Goal: Information Seeking & Learning: Learn about a topic

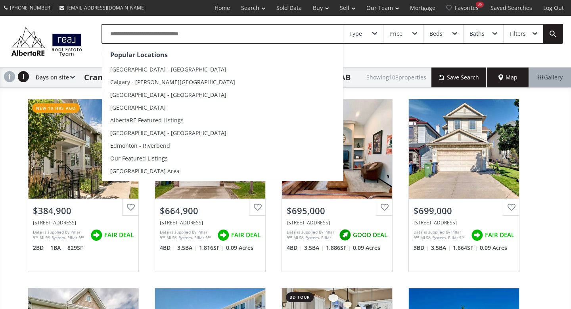
click at [135, 32] on input "text" at bounding box center [222, 34] width 241 height 18
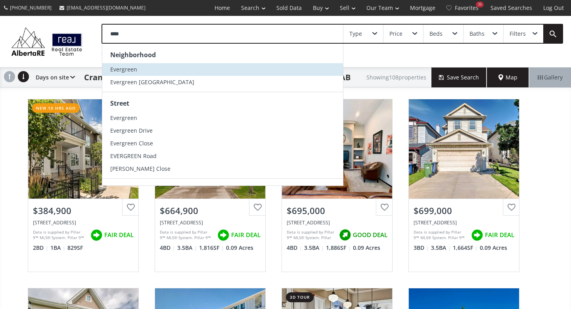
type input "****"
click at [139, 66] on li "Evergreen" at bounding box center [222, 69] width 241 height 13
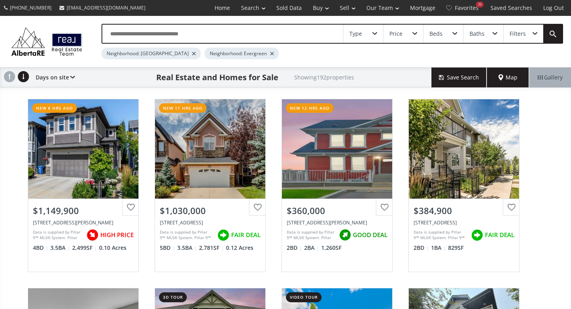
click at [414, 33] on span at bounding box center [415, 33] width 5 height 3
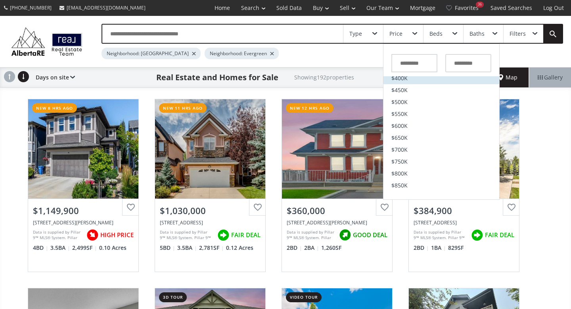
scroll to position [113, 0]
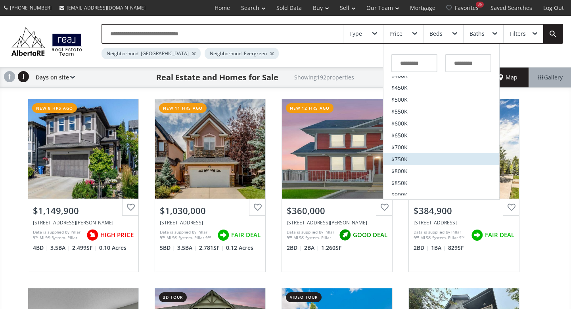
click at [401, 158] on span "$750K" at bounding box center [399, 159] width 16 height 6
type input "*******"
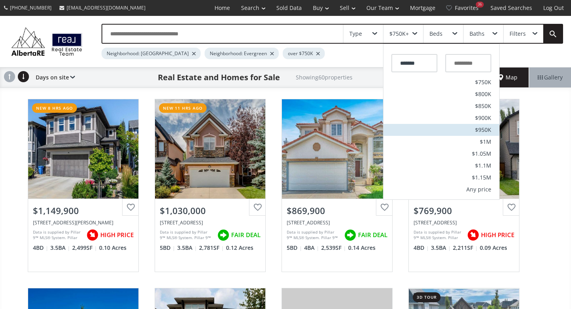
click at [482, 127] on span "$950K" at bounding box center [483, 130] width 16 height 6
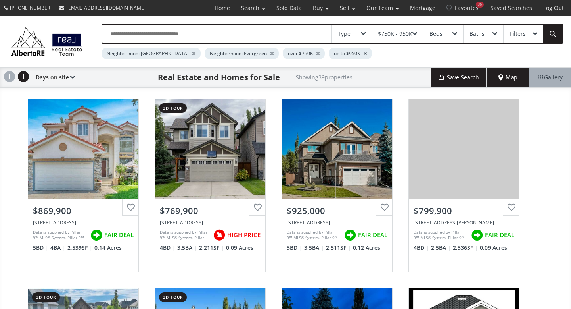
click at [192, 52] on div at bounding box center [194, 53] width 4 height 3
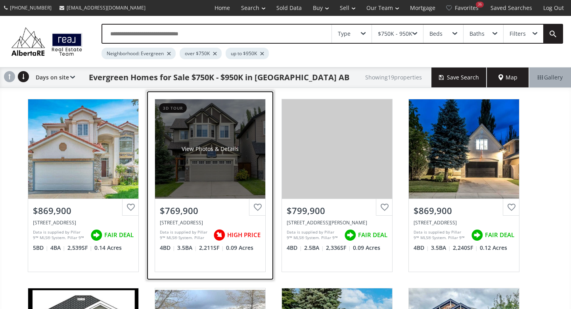
click at [202, 163] on div "View Photos & Details" at bounding box center [210, 148] width 110 height 99
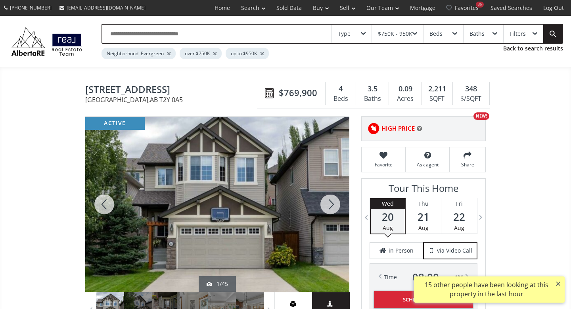
click at [331, 206] on div at bounding box center [330, 204] width 38 height 175
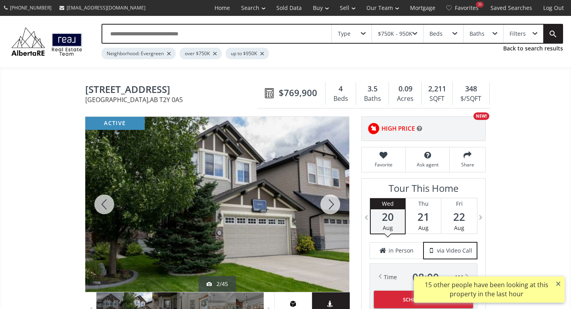
click at [331, 206] on div at bounding box center [330, 204] width 38 height 175
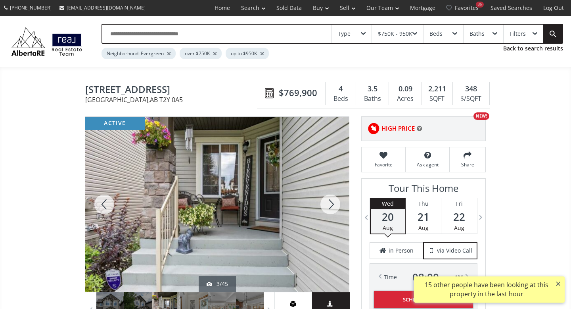
click at [323, 199] on div at bounding box center [330, 204] width 38 height 175
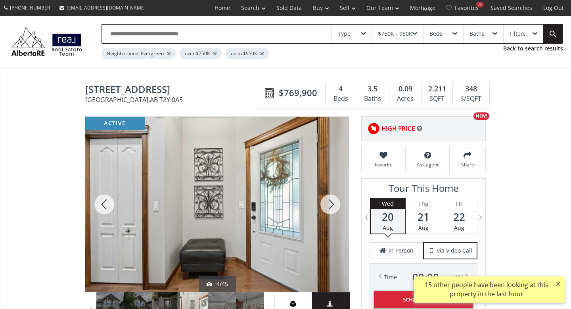
click at [326, 203] on div at bounding box center [330, 204] width 38 height 175
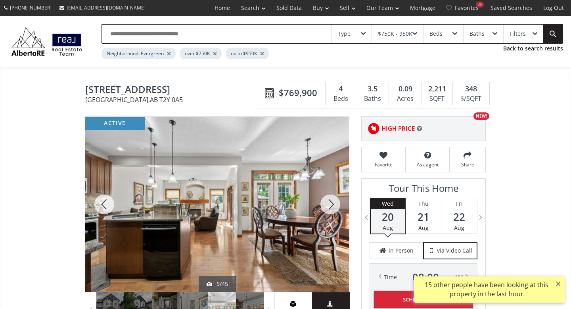
click at [326, 203] on div at bounding box center [330, 204] width 38 height 175
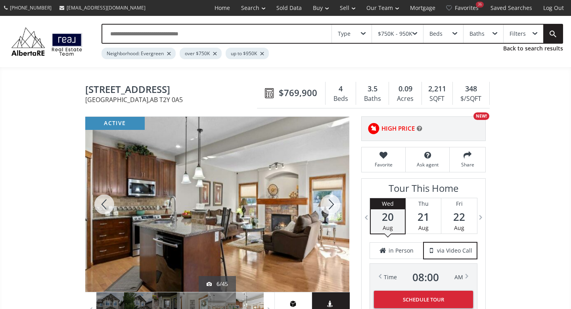
click at [326, 203] on div at bounding box center [330, 204] width 38 height 175
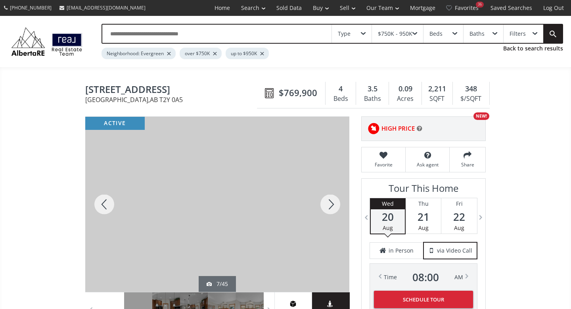
click at [326, 203] on div at bounding box center [330, 204] width 38 height 175
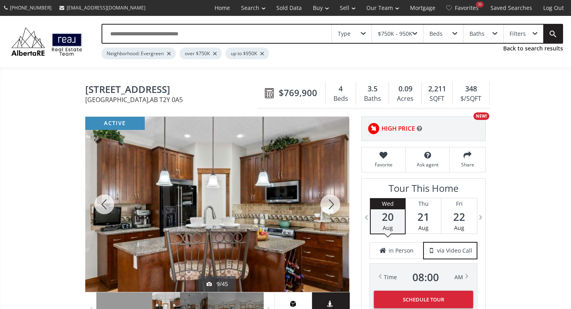
click at [326, 203] on div at bounding box center [330, 204] width 38 height 175
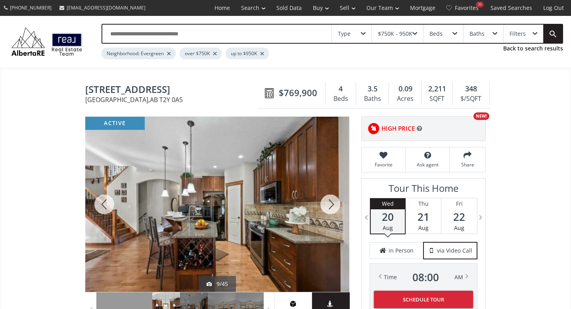
click at [326, 203] on div at bounding box center [330, 204] width 38 height 175
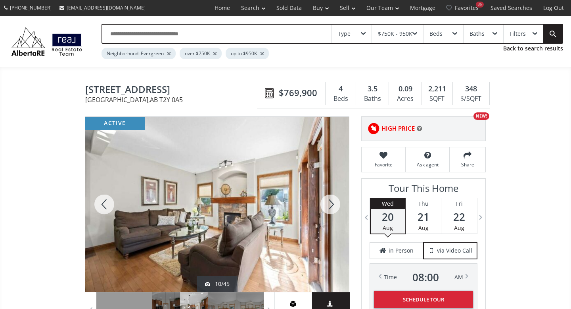
click at [326, 203] on div at bounding box center [330, 204] width 38 height 175
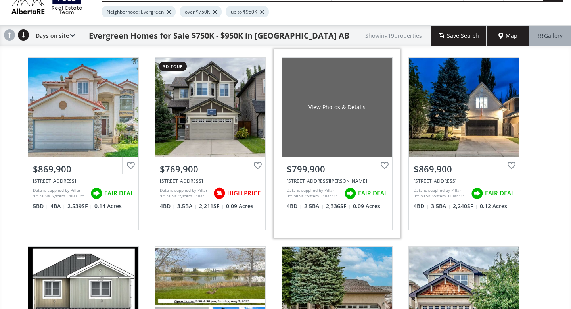
scroll to position [42, 0]
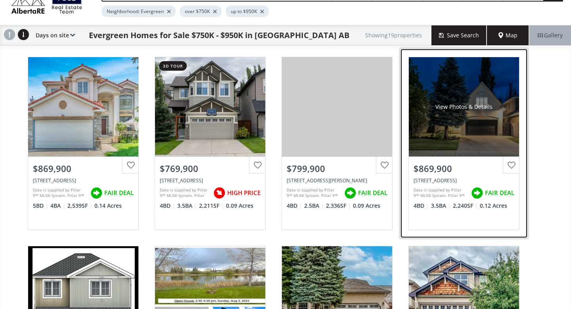
click at [497, 124] on div "View Photos & Details" at bounding box center [464, 106] width 110 height 99
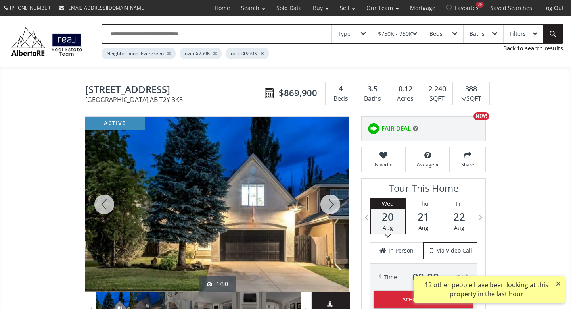
click at [330, 206] on div at bounding box center [330, 204] width 38 height 175
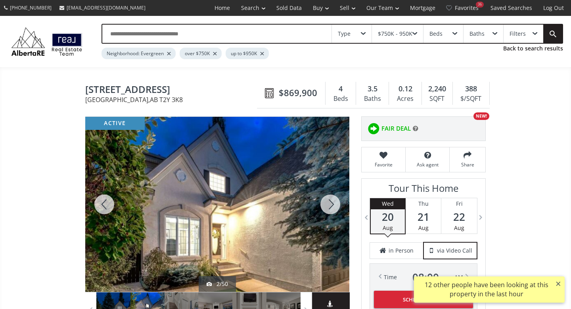
click at [330, 206] on div at bounding box center [330, 204] width 38 height 175
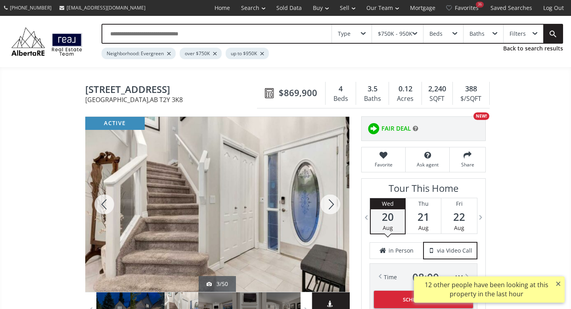
click at [330, 206] on div at bounding box center [330, 204] width 38 height 175
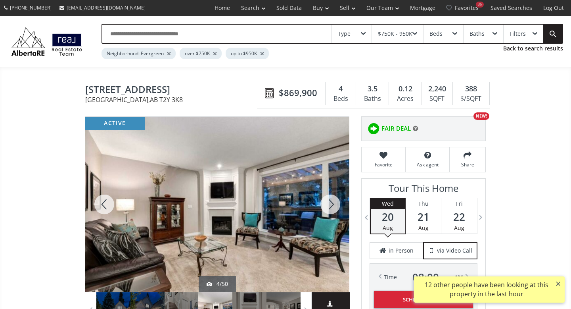
click at [330, 206] on div at bounding box center [330, 204] width 38 height 175
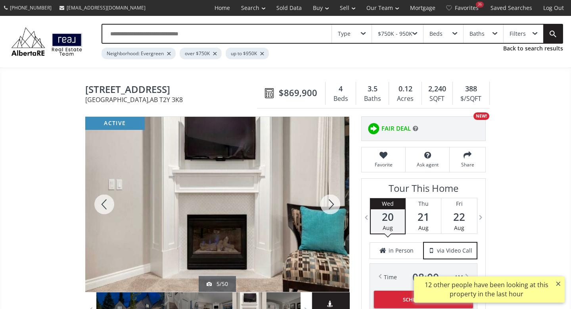
click at [330, 206] on div at bounding box center [330, 204] width 38 height 175
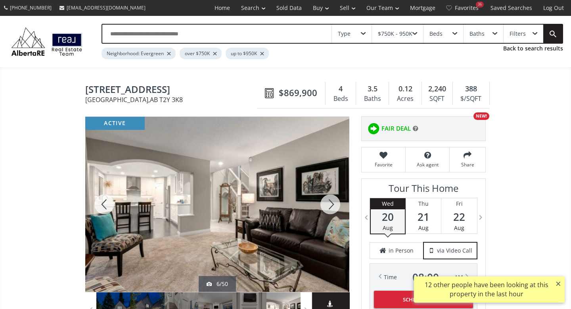
click at [330, 206] on div at bounding box center [330, 204] width 38 height 175
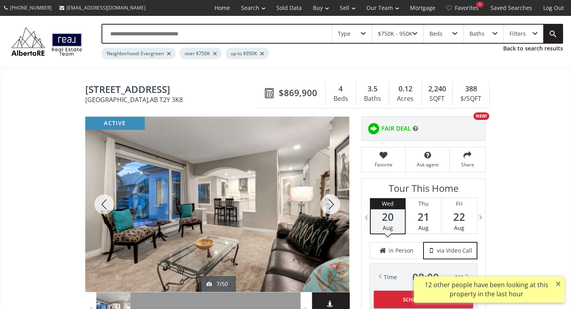
click at [330, 206] on div at bounding box center [330, 204] width 38 height 175
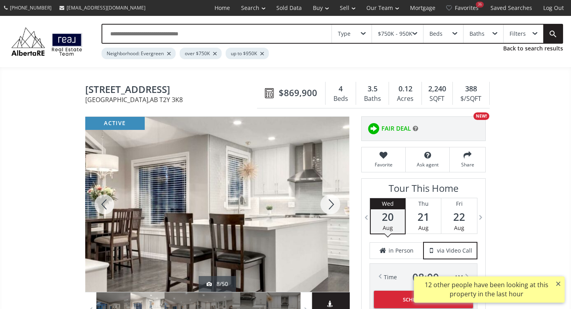
click at [330, 206] on div at bounding box center [330, 204] width 38 height 175
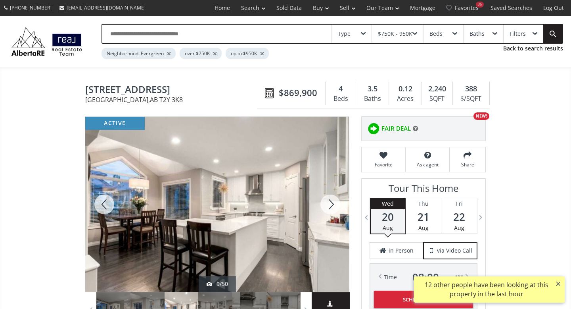
click at [330, 206] on div at bounding box center [330, 204] width 38 height 175
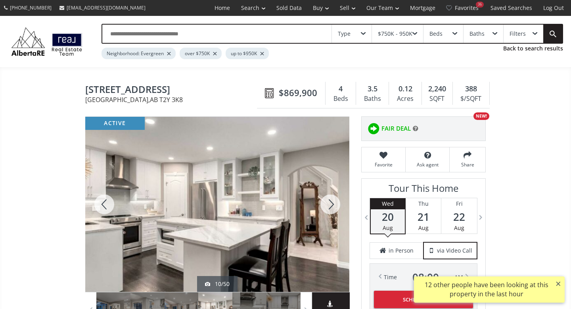
click at [330, 206] on div at bounding box center [330, 204] width 38 height 175
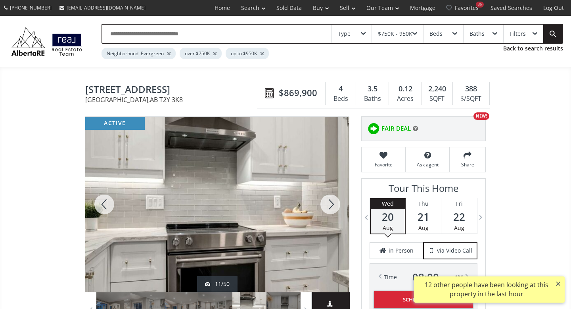
click at [330, 206] on div at bounding box center [330, 204] width 38 height 175
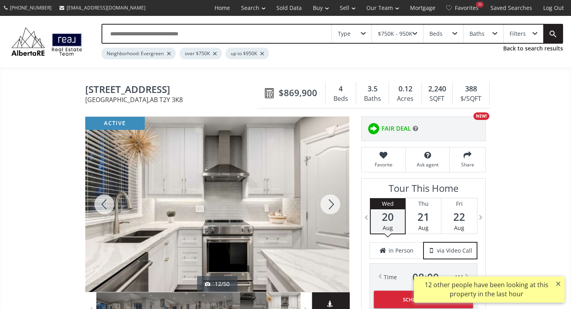
click at [330, 206] on div at bounding box center [330, 204] width 38 height 175
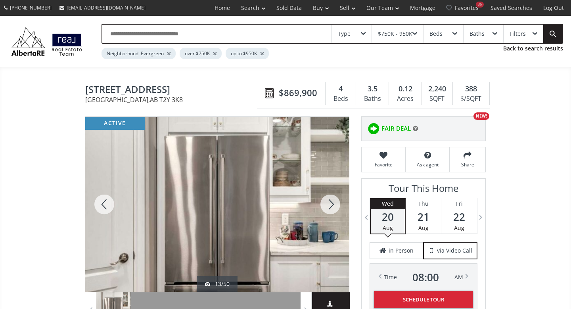
click at [330, 206] on div at bounding box center [330, 204] width 38 height 175
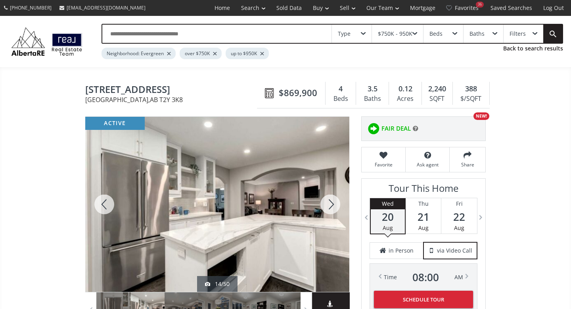
click at [330, 206] on div at bounding box center [330, 204] width 38 height 175
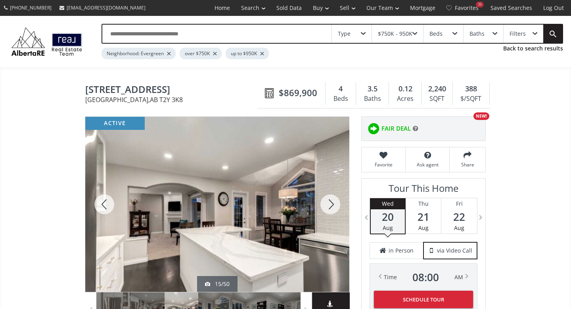
click at [330, 206] on div at bounding box center [330, 204] width 38 height 175
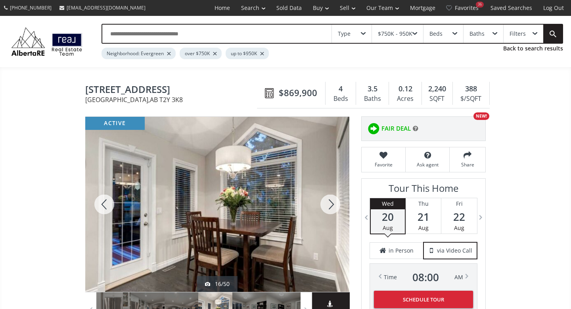
click at [330, 206] on div at bounding box center [330, 204] width 38 height 175
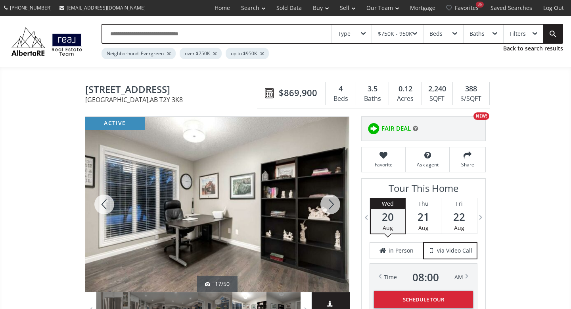
click at [330, 206] on div at bounding box center [330, 204] width 38 height 175
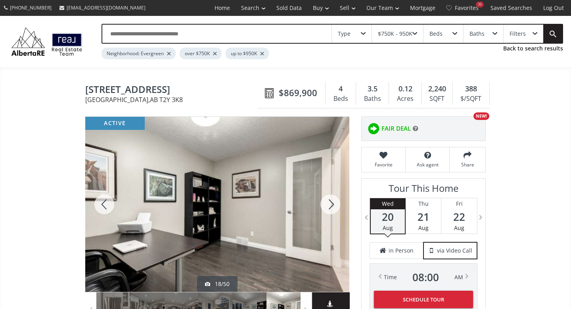
click at [330, 206] on div at bounding box center [330, 204] width 38 height 175
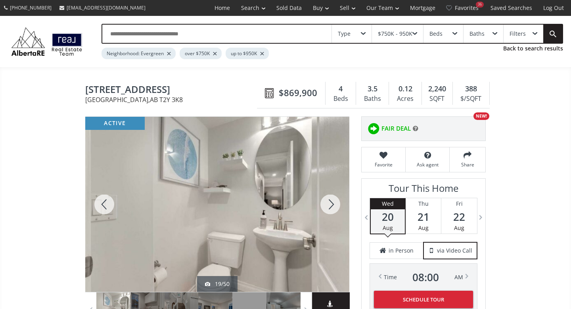
click at [330, 206] on div at bounding box center [330, 204] width 38 height 175
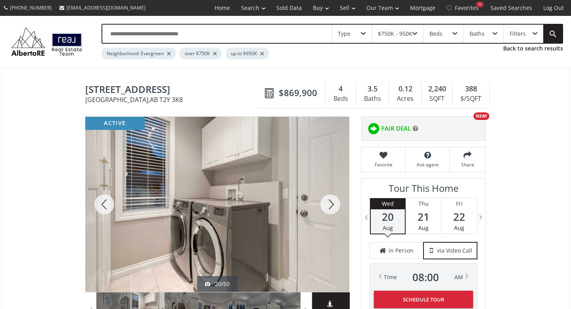
click at [330, 206] on div at bounding box center [330, 204] width 38 height 175
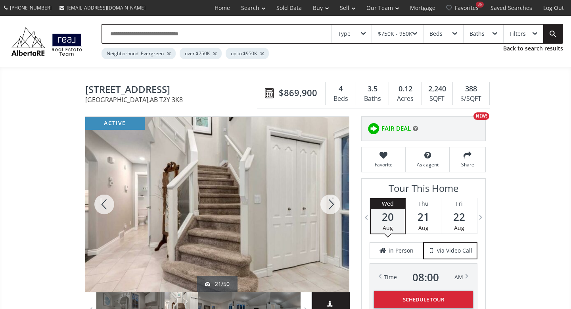
click at [330, 206] on div at bounding box center [330, 204] width 38 height 175
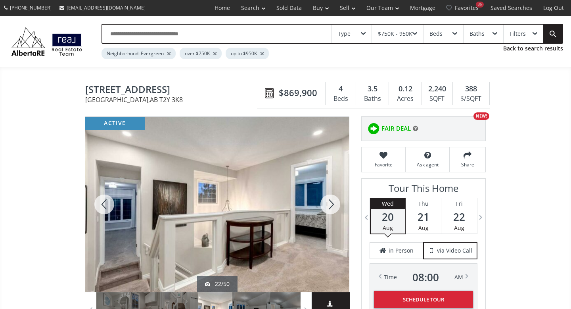
click at [330, 206] on div at bounding box center [330, 204] width 38 height 175
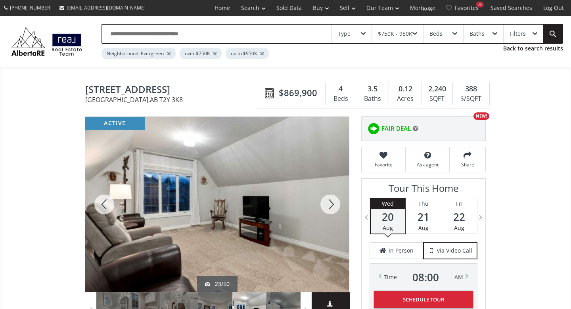
click at [330, 206] on div at bounding box center [330, 204] width 38 height 175
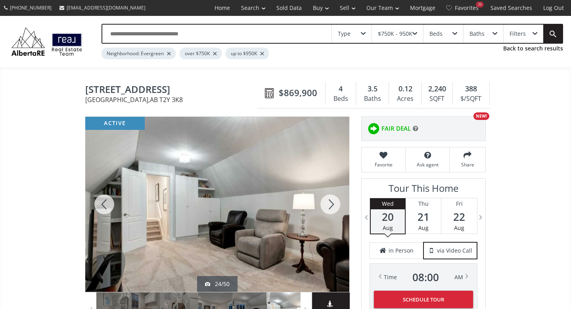
click at [330, 206] on div at bounding box center [330, 204] width 38 height 175
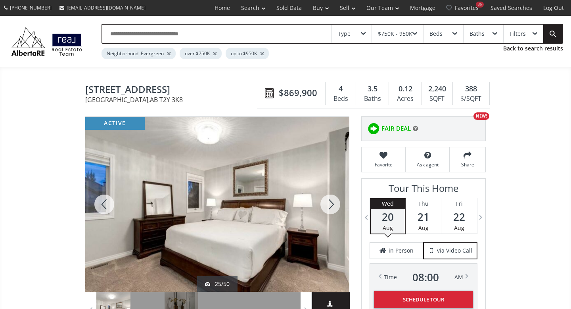
click at [105, 201] on div at bounding box center [104, 204] width 38 height 175
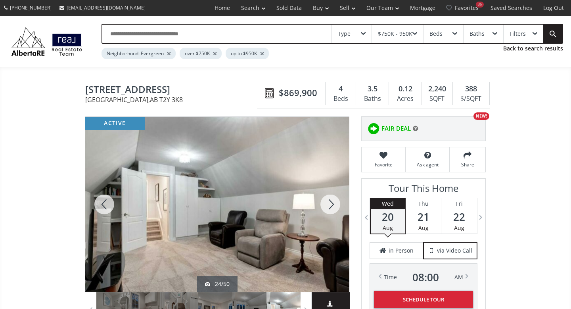
click at [332, 205] on div at bounding box center [330, 204] width 38 height 175
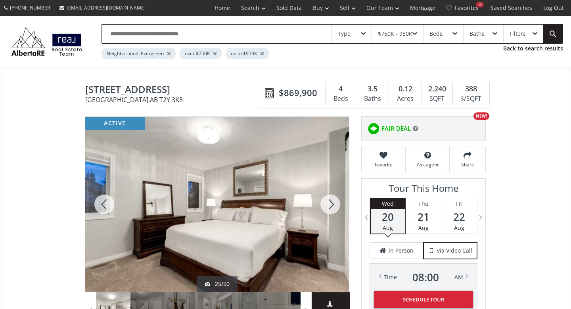
click at [332, 205] on div at bounding box center [330, 204] width 38 height 175
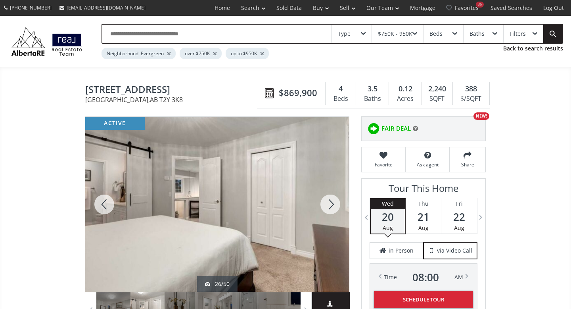
click at [332, 205] on div at bounding box center [330, 204] width 38 height 175
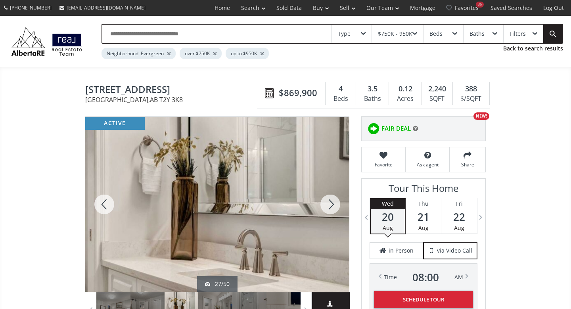
click at [332, 205] on div at bounding box center [330, 204] width 38 height 175
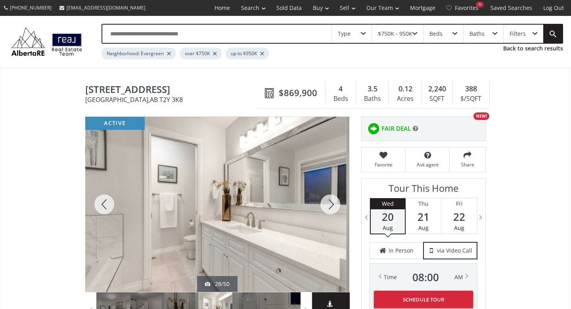
click at [332, 205] on div at bounding box center [330, 204] width 38 height 175
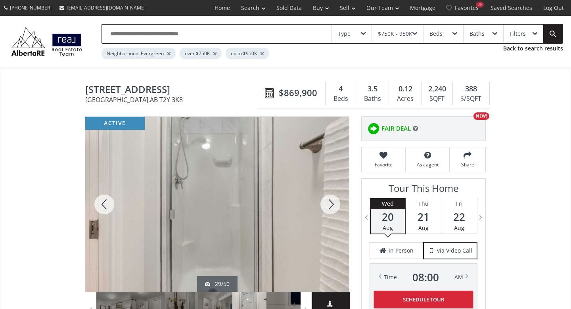
click at [332, 205] on div at bounding box center [330, 204] width 38 height 175
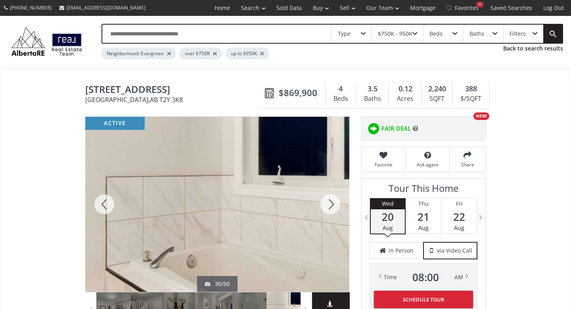
click at [332, 205] on div at bounding box center [330, 204] width 38 height 175
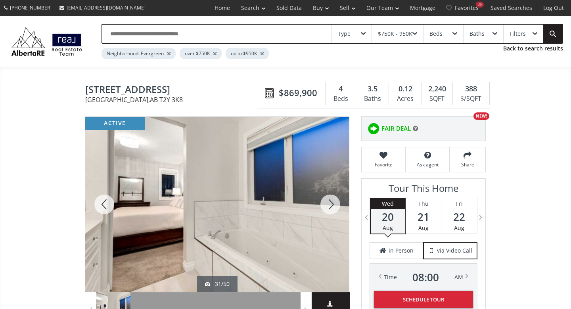
click at [332, 205] on div at bounding box center [330, 204] width 38 height 175
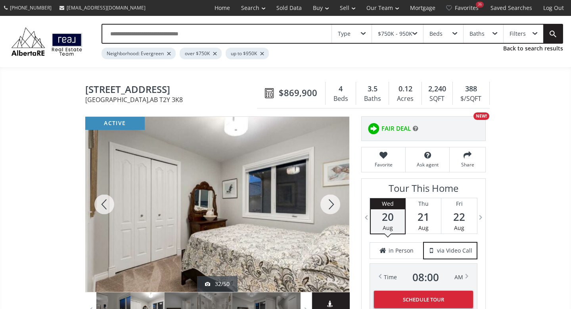
click at [332, 205] on div at bounding box center [330, 204] width 38 height 175
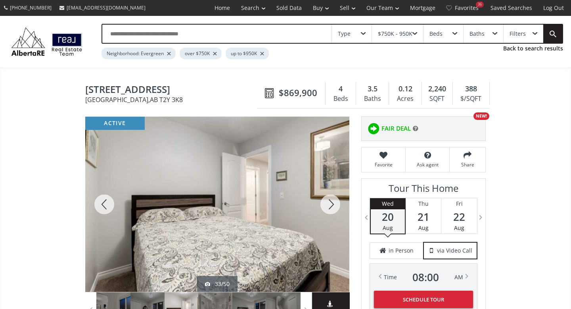
click at [332, 205] on div at bounding box center [330, 204] width 38 height 175
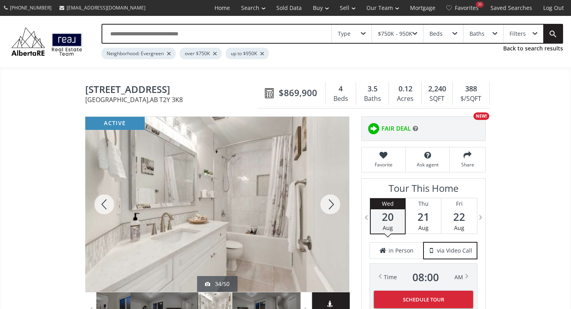
click at [331, 208] on div at bounding box center [330, 204] width 38 height 175
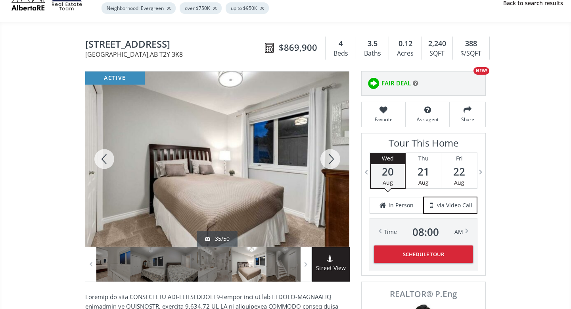
scroll to position [46, 0]
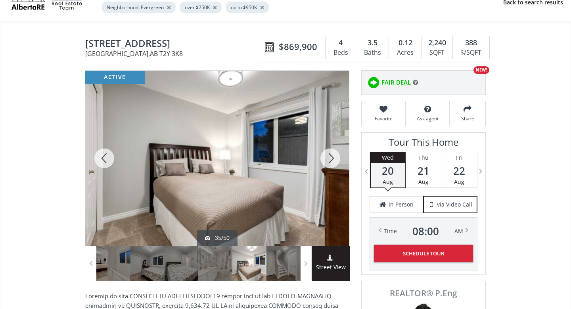
click at [329, 161] on div at bounding box center [330, 158] width 38 height 175
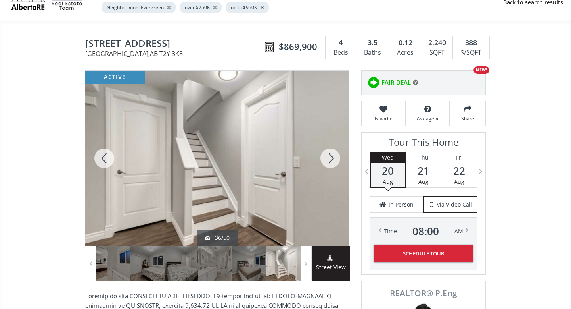
click at [328, 161] on div at bounding box center [330, 158] width 38 height 175
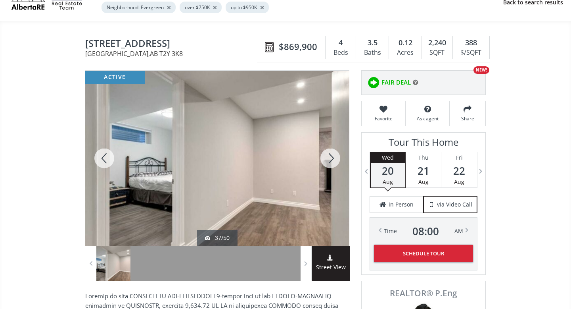
click at [328, 161] on div at bounding box center [330, 158] width 38 height 175
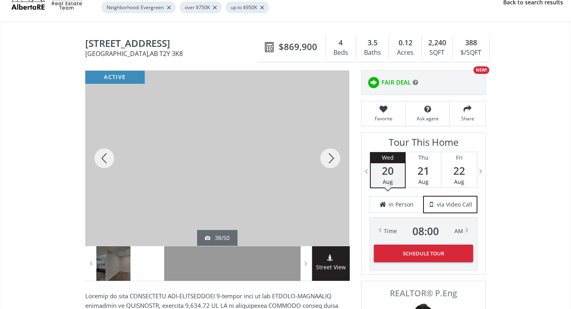
click at [328, 161] on div at bounding box center [330, 158] width 38 height 175
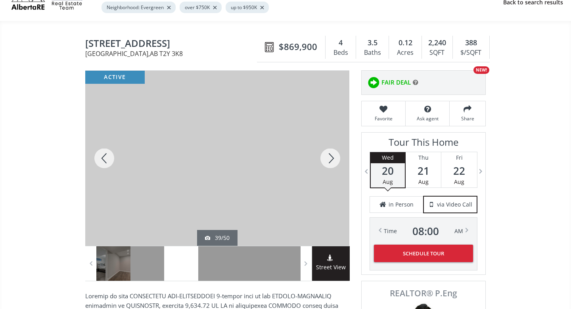
click at [328, 161] on div at bounding box center [330, 158] width 38 height 175
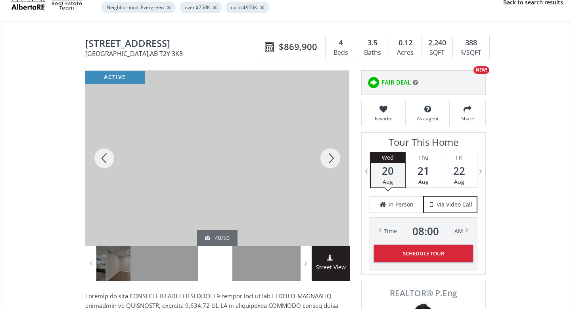
click at [328, 161] on div at bounding box center [330, 158] width 38 height 175
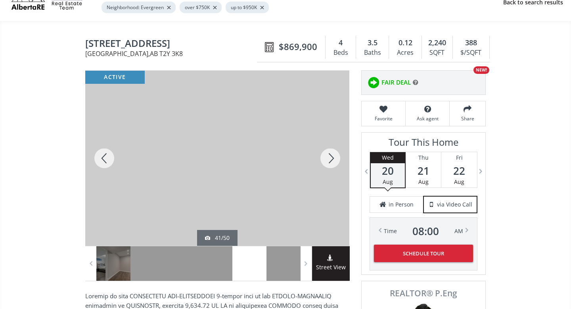
click at [328, 161] on div at bounding box center [330, 158] width 38 height 175
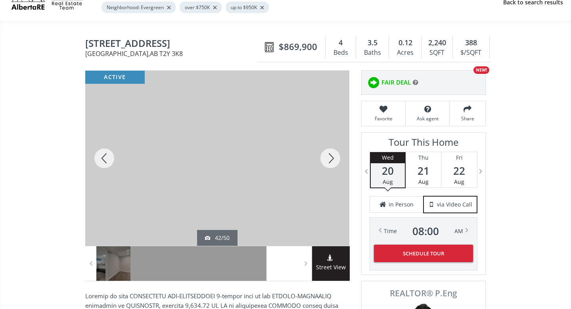
click at [328, 161] on div at bounding box center [330, 158] width 38 height 175
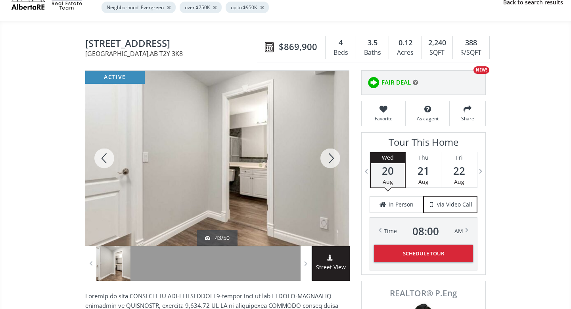
click at [328, 161] on div at bounding box center [330, 158] width 38 height 175
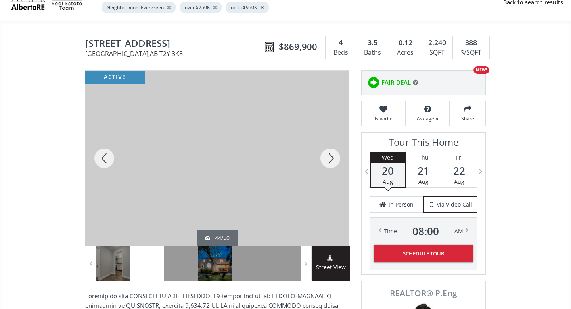
click at [328, 161] on div at bounding box center [330, 158] width 38 height 175
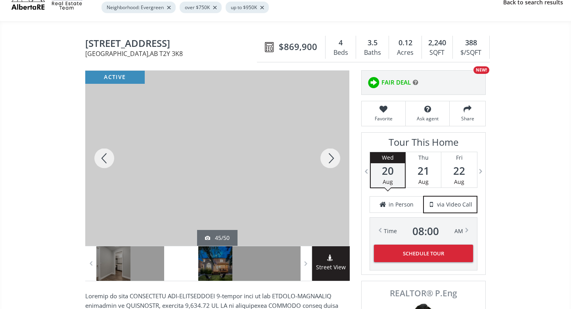
click at [328, 161] on div at bounding box center [330, 158] width 38 height 175
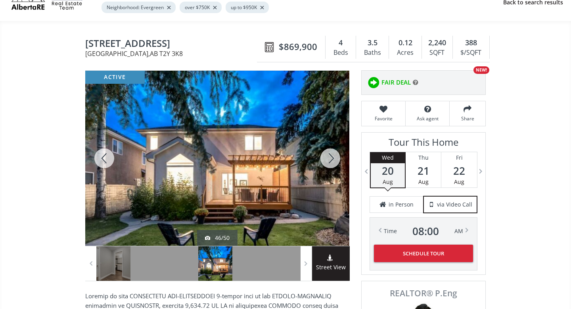
click at [328, 161] on div at bounding box center [330, 158] width 38 height 175
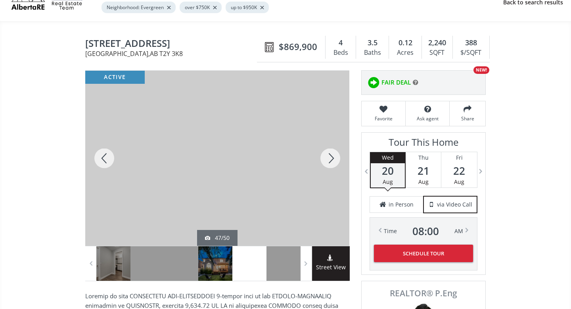
click at [328, 161] on div at bounding box center [330, 158] width 38 height 175
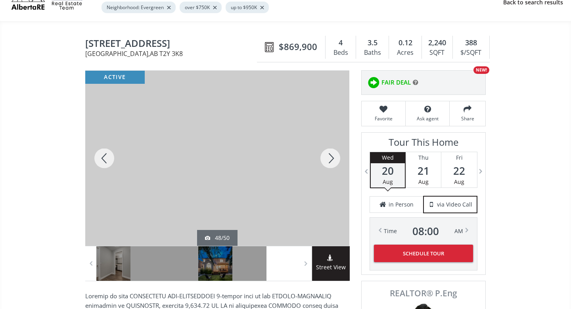
click at [328, 161] on div at bounding box center [330, 158] width 38 height 175
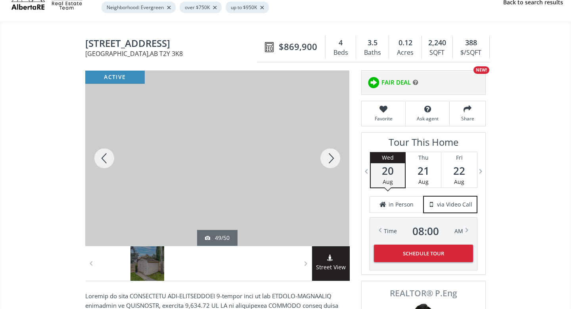
click at [328, 161] on div at bounding box center [330, 158] width 38 height 175
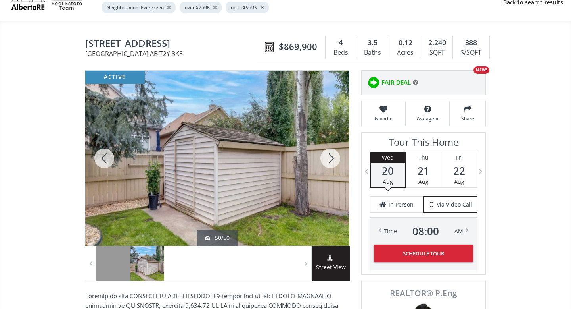
click at [328, 161] on div at bounding box center [330, 158] width 38 height 175
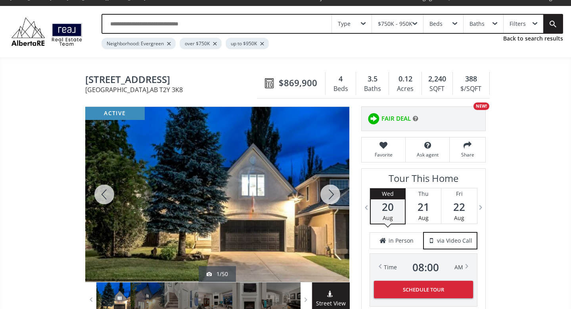
scroll to position [2, 0]
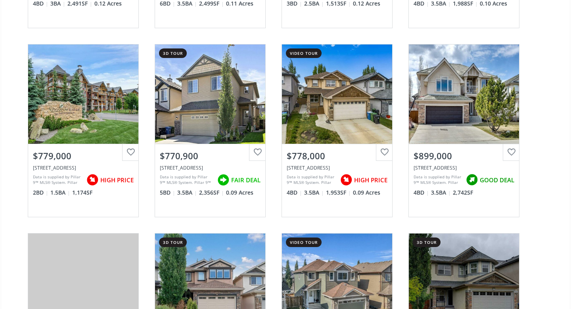
scroll to position [430, 0]
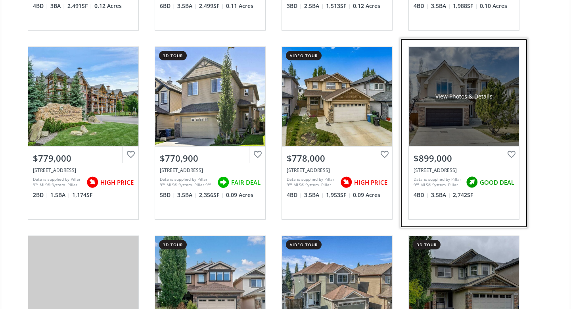
click at [481, 120] on div "View Photos & Details" at bounding box center [464, 96] width 110 height 99
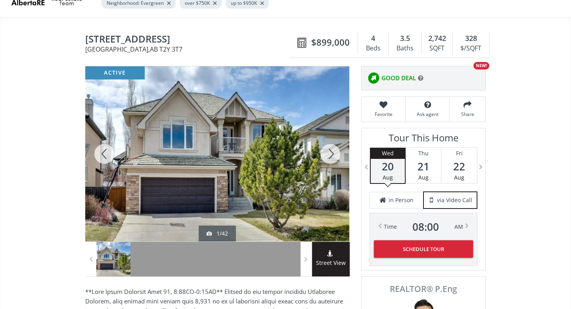
scroll to position [52, 0]
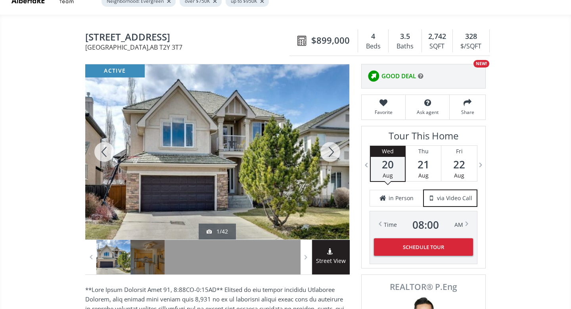
click at [334, 151] on div at bounding box center [330, 151] width 38 height 175
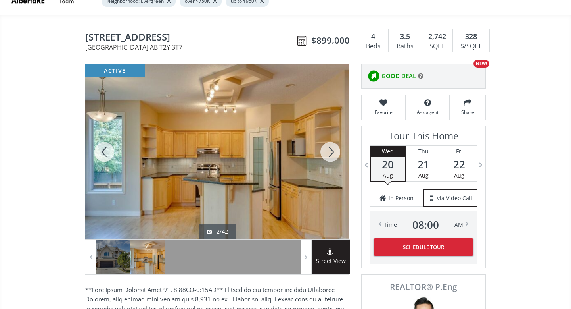
click at [334, 151] on div at bounding box center [330, 151] width 38 height 175
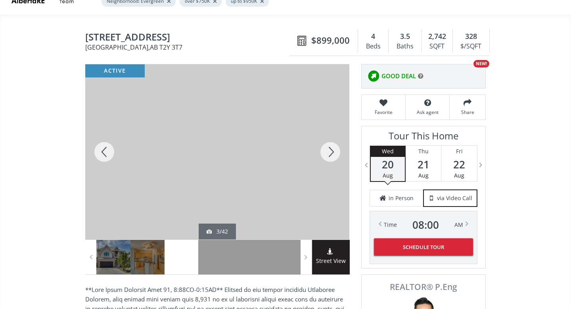
click at [334, 151] on div at bounding box center [330, 151] width 38 height 175
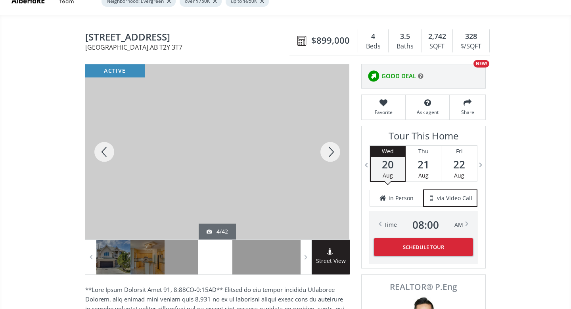
click at [334, 151] on div at bounding box center [330, 151] width 38 height 175
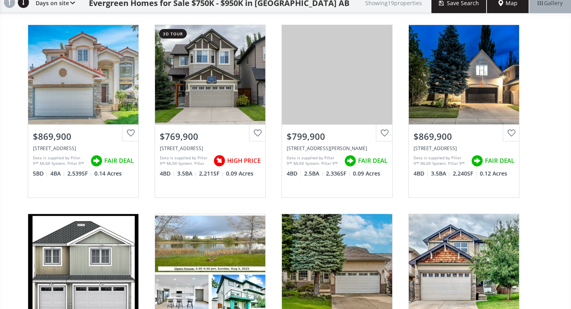
scroll to position [73, 0]
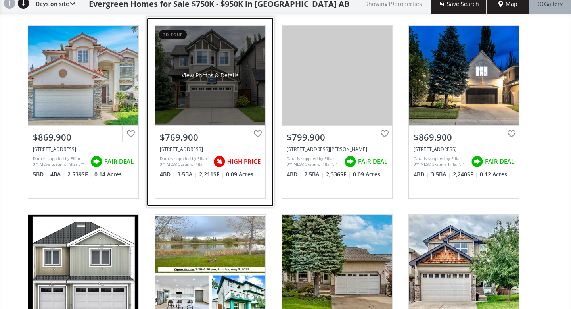
click at [230, 106] on div "View Photos & Details" at bounding box center [210, 75] width 110 height 99
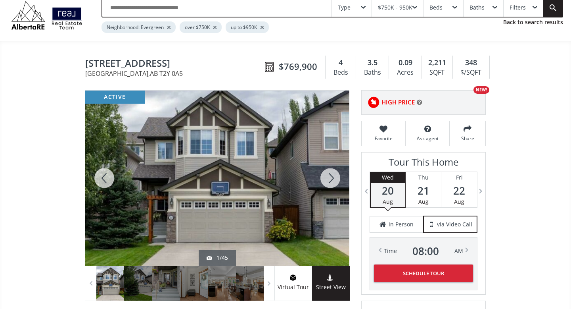
scroll to position [33, 0]
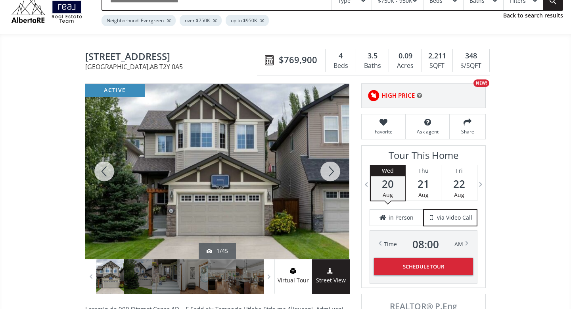
click at [333, 172] on div at bounding box center [330, 171] width 38 height 175
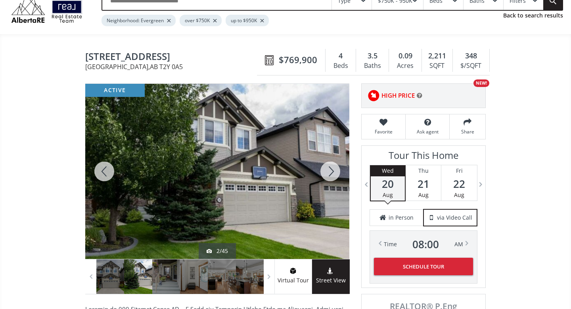
click at [333, 172] on div at bounding box center [330, 171] width 38 height 175
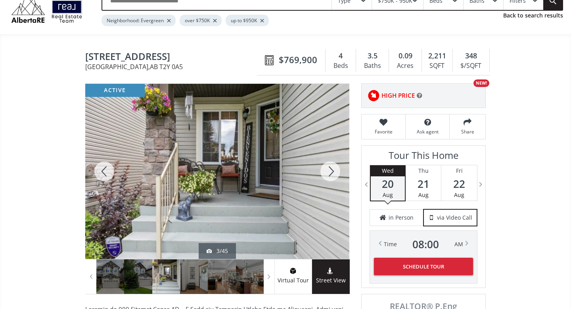
click at [333, 172] on div at bounding box center [330, 171] width 38 height 175
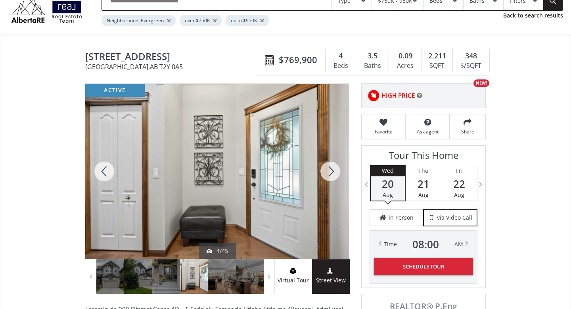
click at [333, 172] on div at bounding box center [330, 171] width 38 height 175
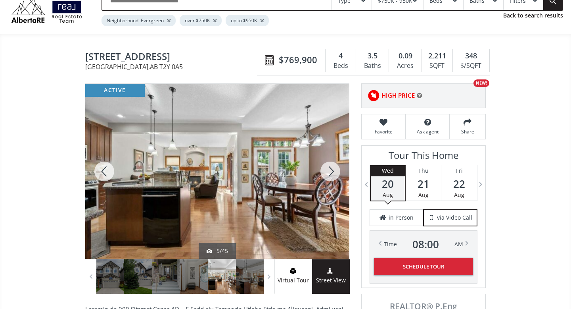
click at [332, 165] on div at bounding box center [330, 171] width 38 height 175
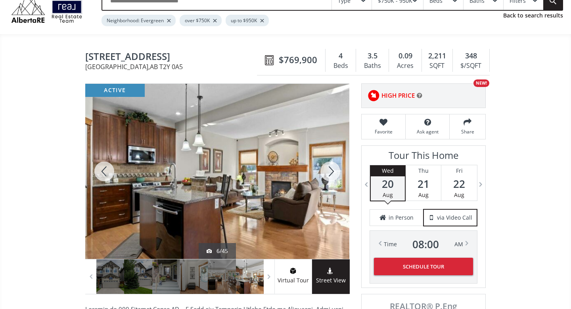
click at [332, 165] on div at bounding box center [330, 171] width 38 height 175
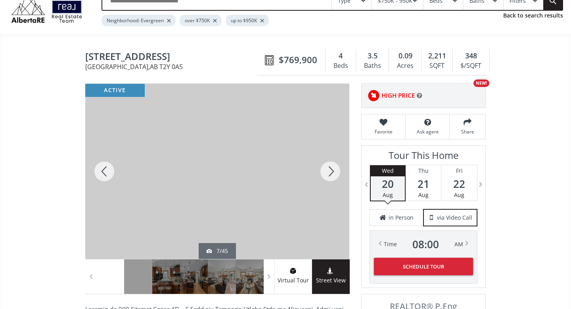
click at [332, 165] on div at bounding box center [330, 171] width 38 height 175
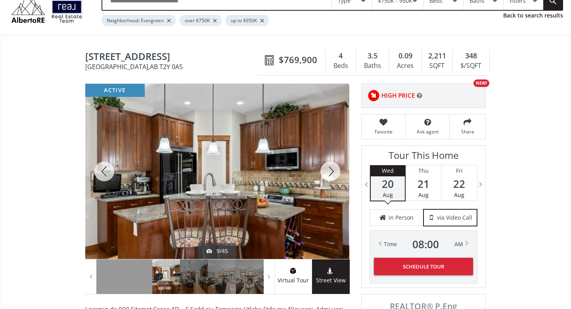
click at [332, 167] on div at bounding box center [330, 171] width 38 height 175
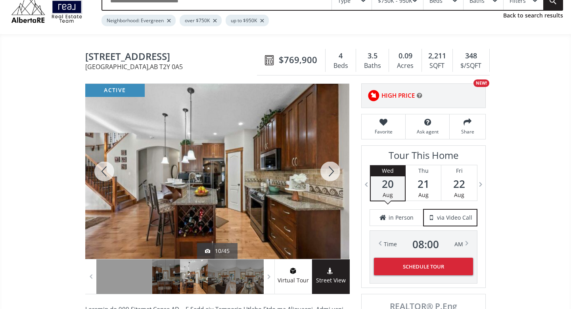
click at [332, 167] on div at bounding box center [330, 171] width 38 height 175
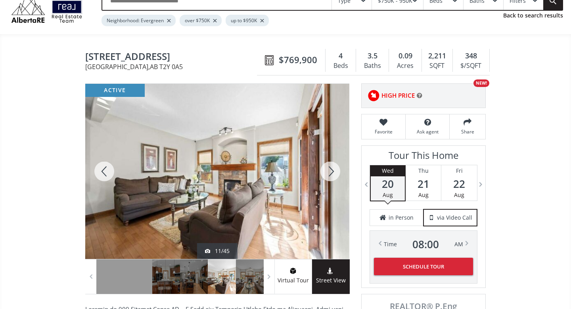
click at [332, 167] on div at bounding box center [330, 171] width 38 height 175
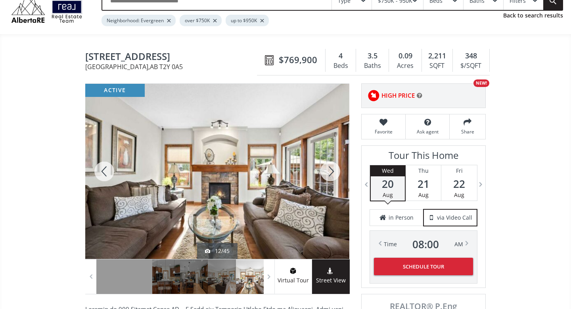
click at [332, 167] on div at bounding box center [330, 171] width 38 height 175
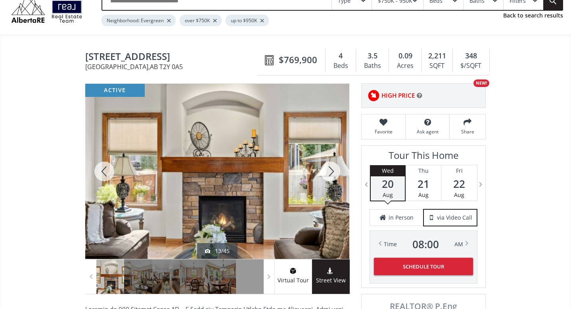
click at [332, 167] on div at bounding box center [330, 171] width 38 height 175
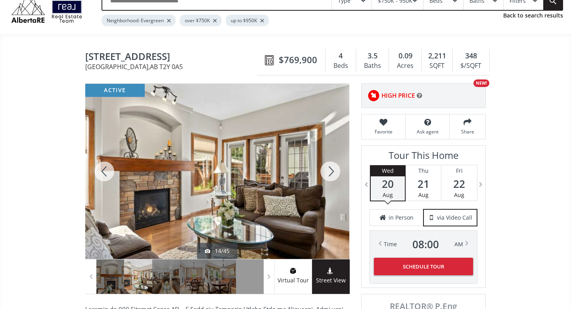
click at [332, 167] on div at bounding box center [330, 171] width 38 height 175
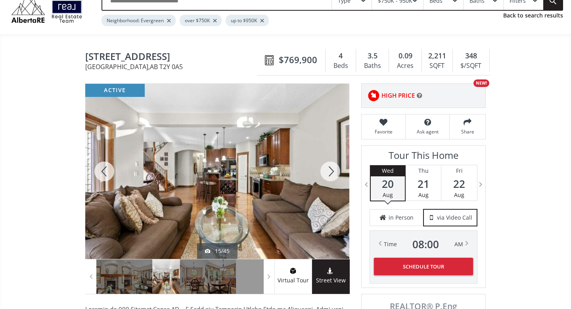
click at [332, 167] on div at bounding box center [330, 171] width 38 height 175
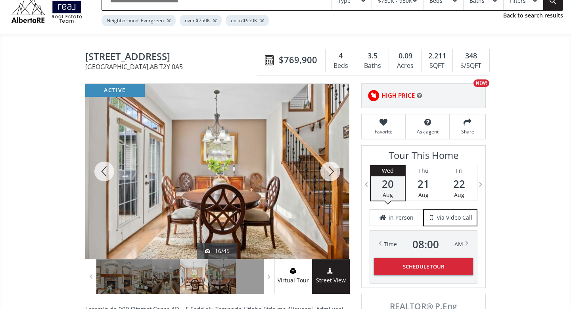
click at [332, 167] on div at bounding box center [330, 171] width 38 height 175
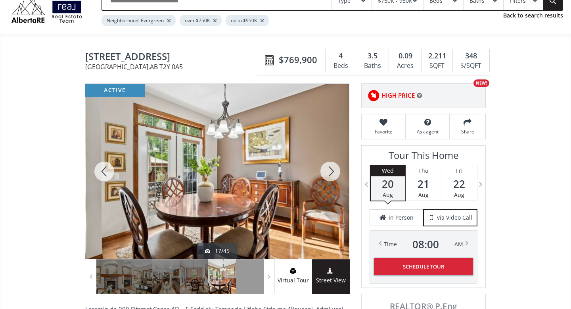
click at [332, 167] on div at bounding box center [330, 171] width 38 height 175
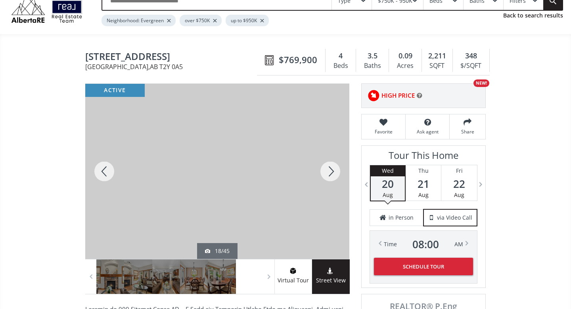
click at [332, 167] on div at bounding box center [330, 171] width 38 height 175
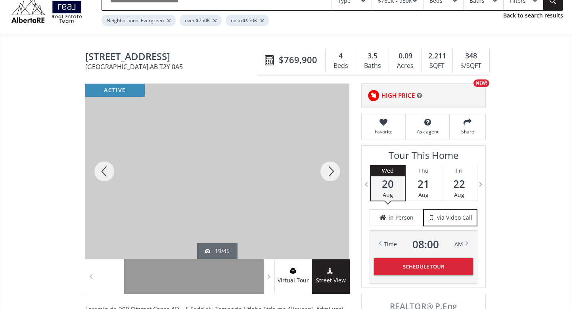
click at [332, 167] on div at bounding box center [330, 171] width 38 height 175
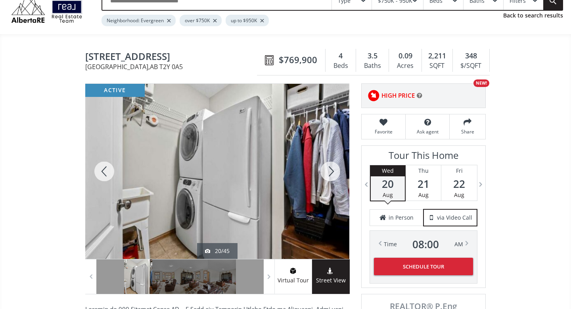
click at [332, 167] on div at bounding box center [330, 171] width 38 height 175
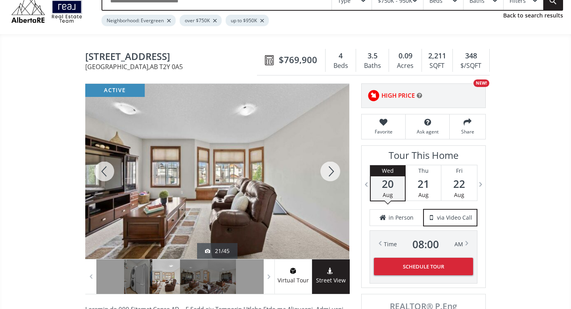
click at [332, 167] on div at bounding box center [330, 171] width 38 height 175
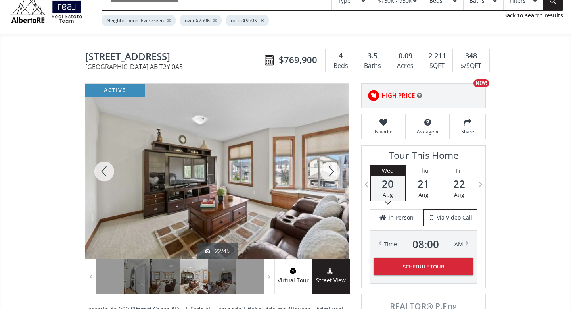
click at [332, 167] on div at bounding box center [330, 171] width 38 height 175
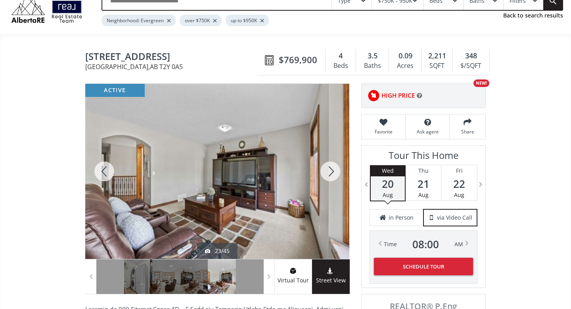
click at [332, 167] on div at bounding box center [330, 171] width 38 height 175
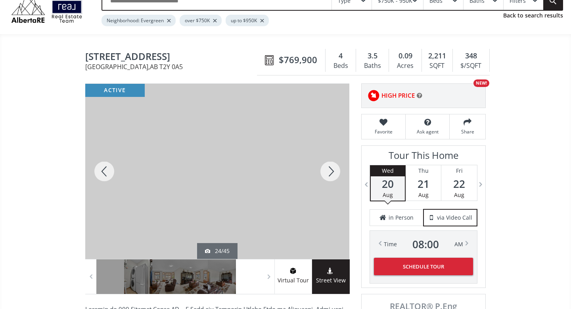
click at [332, 167] on div at bounding box center [330, 171] width 38 height 175
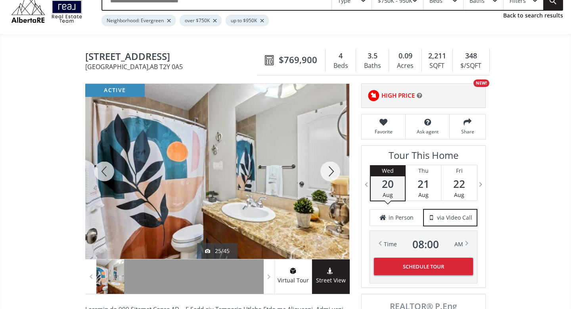
click at [332, 167] on div at bounding box center [330, 171] width 38 height 175
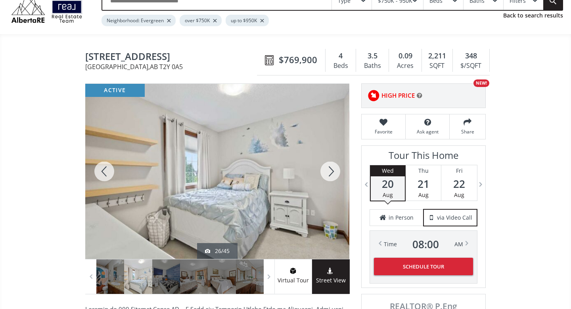
click at [332, 167] on div at bounding box center [330, 171] width 38 height 175
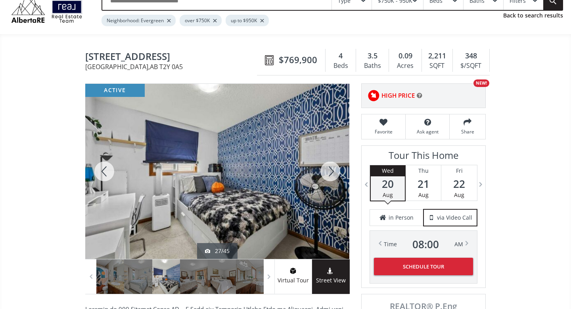
click at [332, 167] on div at bounding box center [330, 171] width 38 height 175
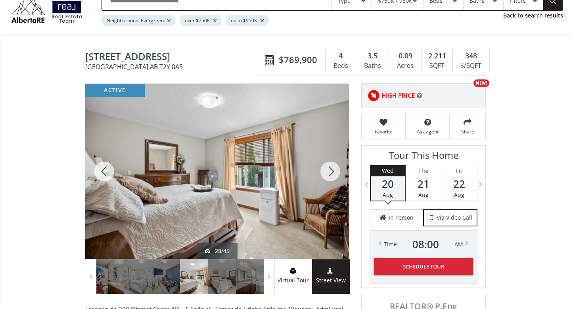
click at [332, 167] on div at bounding box center [330, 171] width 38 height 175
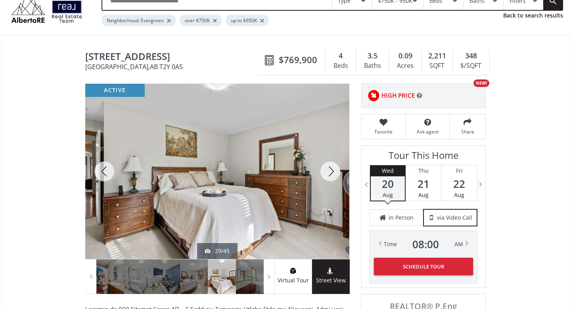
click at [332, 167] on div at bounding box center [330, 171] width 38 height 175
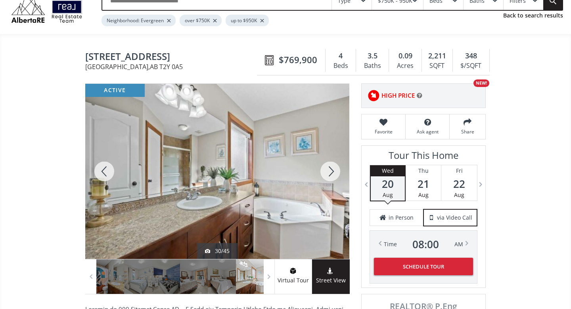
click at [332, 167] on div at bounding box center [330, 171] width 38 height 175
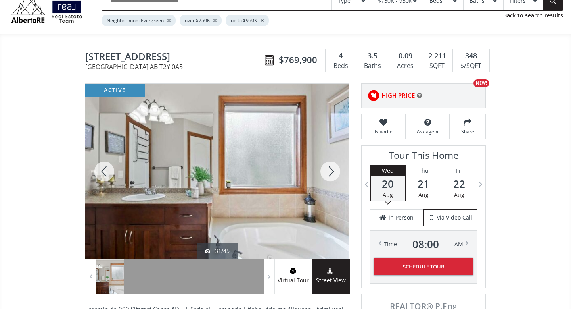
click at [332, 167] on div at bounding box center [330, 171] width 38 height 175
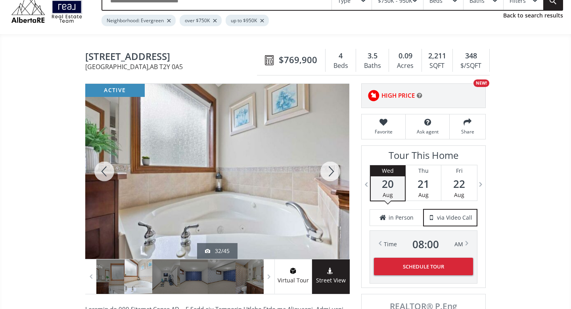
click at [332, 167] on div at bounding box center [330, 171] width 38 height 175
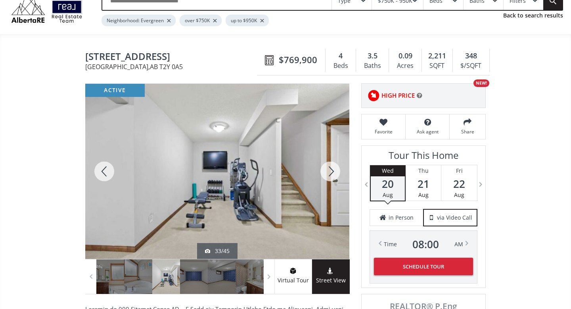
click at [332, 167] on div at bounding box center [330, 171] width 38 height 175
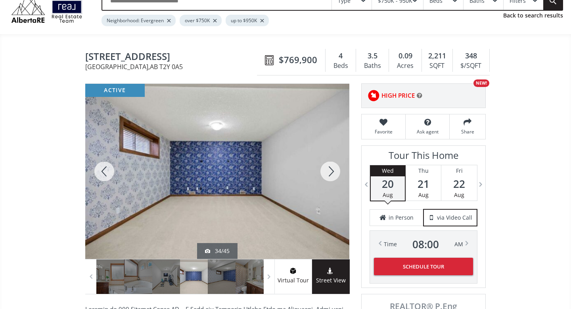
click at [332, 167] on div at bounding box center [330, 171] width 38 height 175
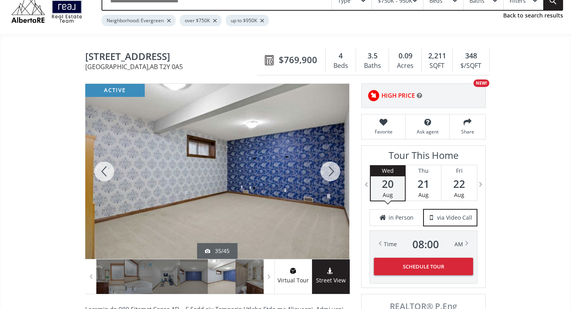
click at [332, 167] on div at bounding box center [330, 171] width 38 height 175
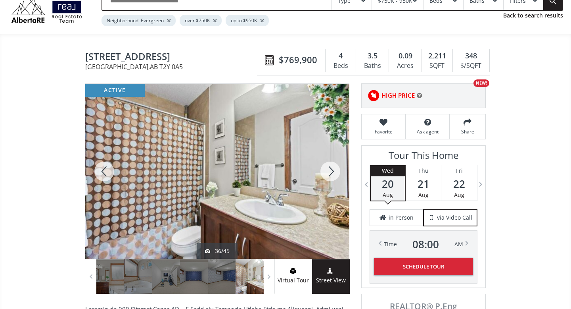
click at [332, 167] on div at bounding box center [330, 171] width 38 height 175
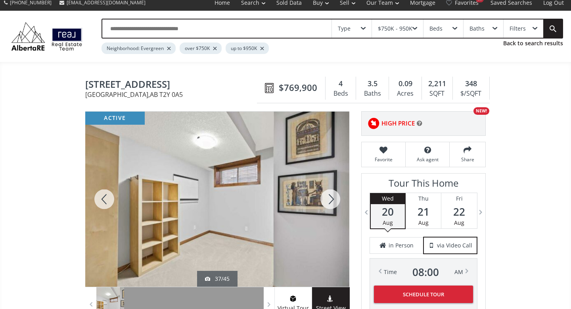
scroll to position [0, 0]
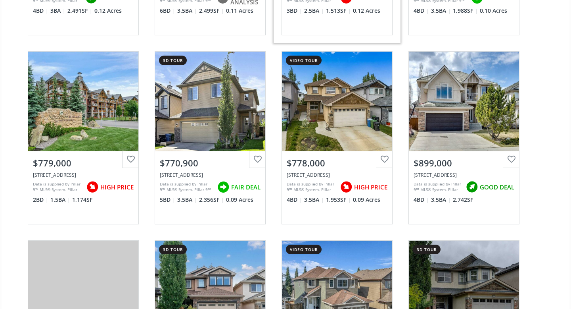
scroll to position [426, 0]
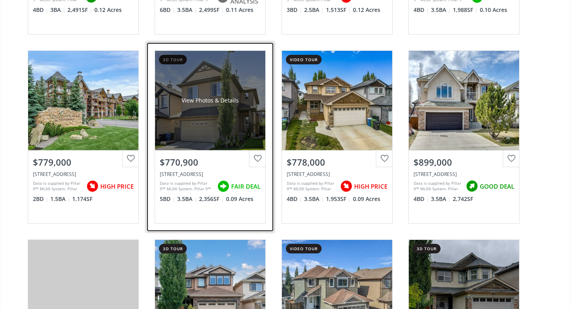
click at [212, 134] on div "View Photos & Details" at bounding box center [210, 100] width 110 height 99
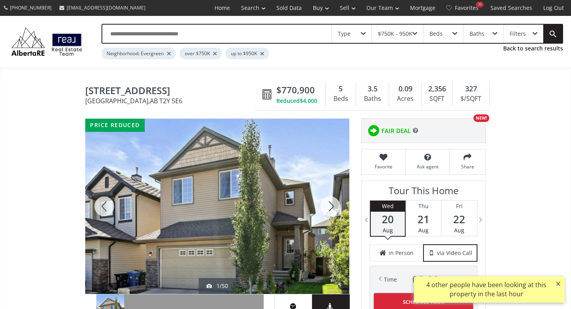
click at [327, 206] on div at bounding box center [330, 206] width 38 height 175
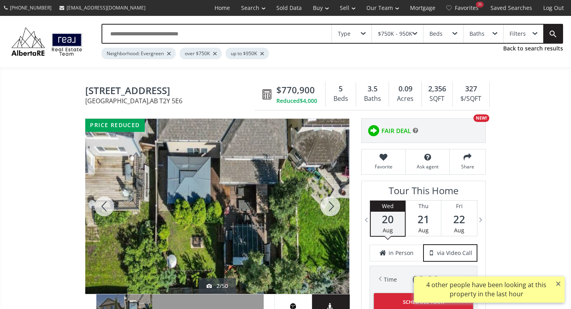
click at [327, 206] on div at bounding box center [330, 206] width 38 height 175
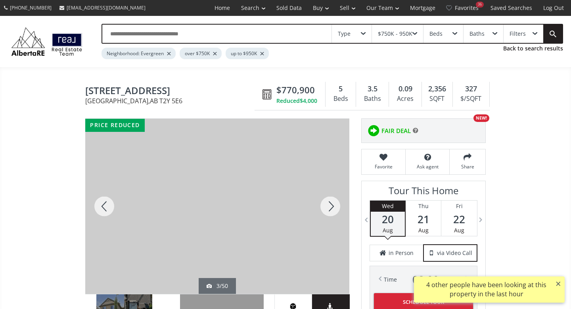
click at [327, 206] on div at bounding box center [330, 206] width 38 height 175
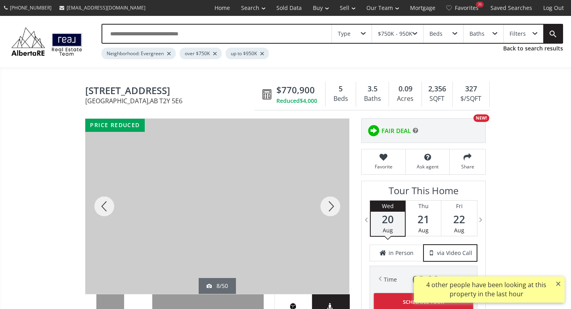
click at [327, 206] on div at bounding box center [330, 206] width 38 height 175
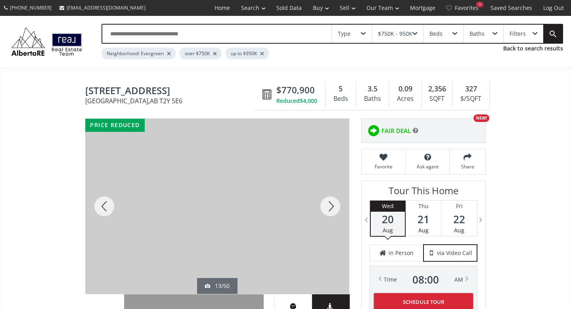
click at [327, 206] on div at bounding box center [330, 206] width 38 height 175
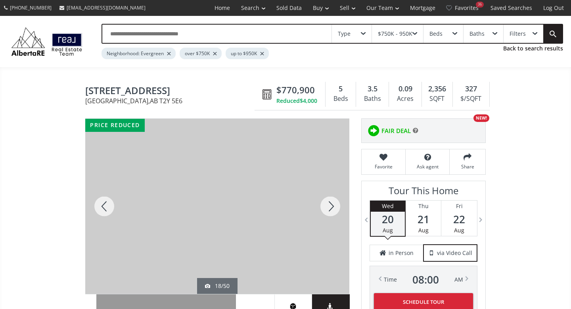
click at [327, 206] on div at bounding box center [330, 206] width 38 height 175
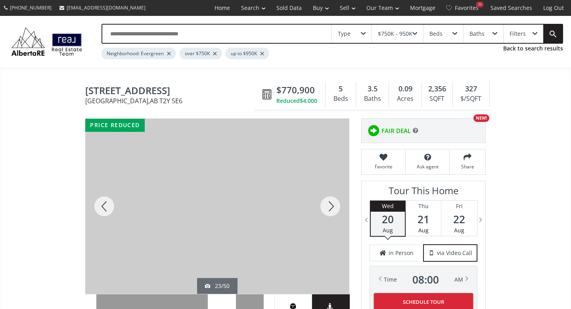
click at [327, 206] on div at bounding box center [330, 206] width 38 height 175
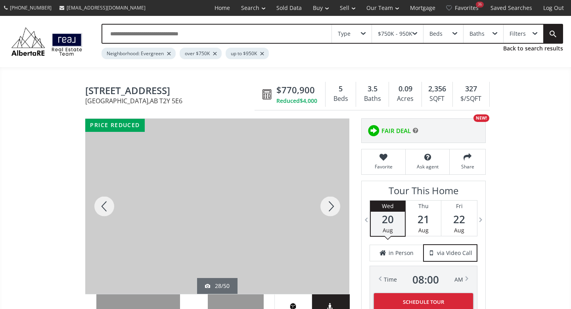
click at [327, 206] on div at bounding box center [330, 206] width 38 height 175
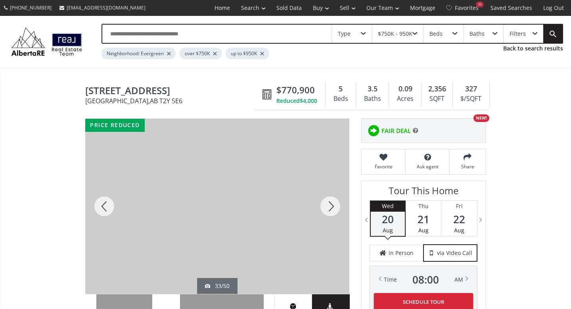
click at [327, 206] on div at bounding box center [330, 206] width 38 height 175
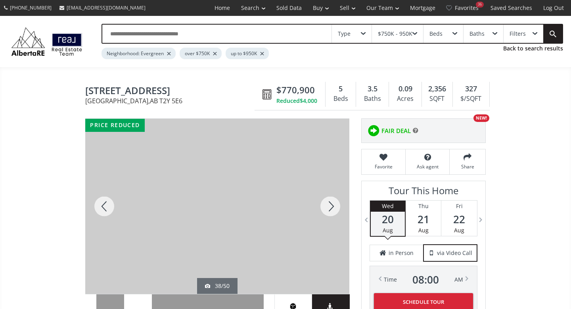
click at [327, 206] on div at bounding box center [330, 206] width 38 height 175
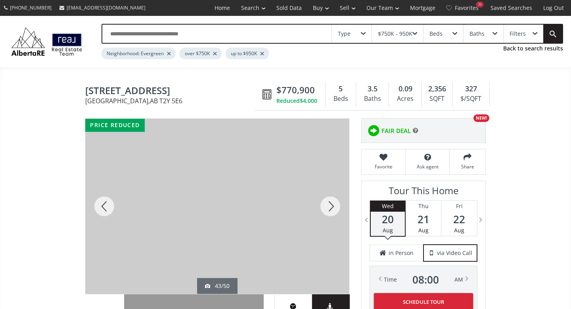
click at [327, 206] on div at bounding box center [330, 206] width 38 height 175
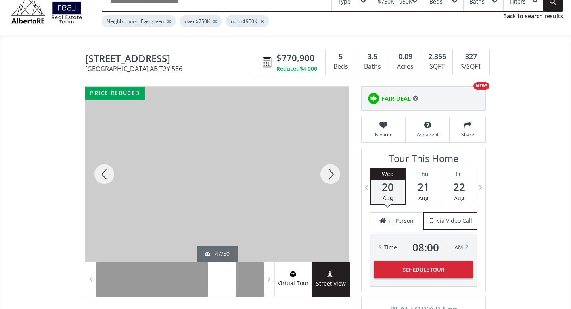
scroll to position [35, 0]
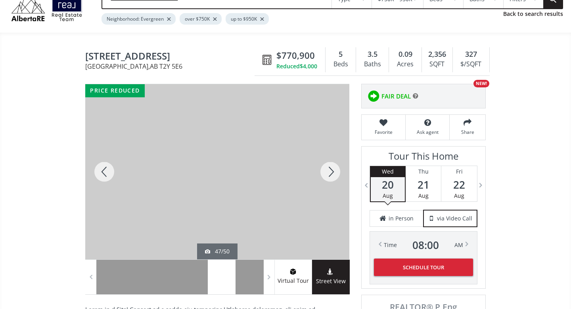
click at [335, 175] on div at bounding box center [330, 171] width 38 height 175
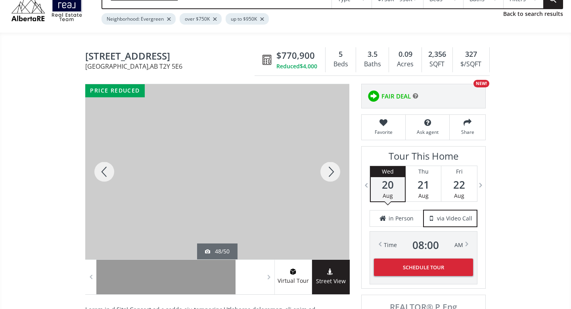
click at [107, 171] on div at bounding box center [104, 171] width 38 height 175
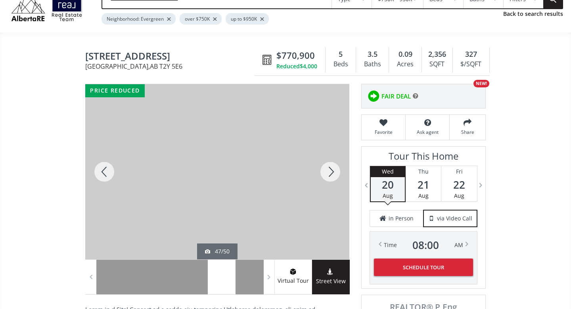
click at [331, 173] on div at bounding box center [330, 171] width 38 height 175
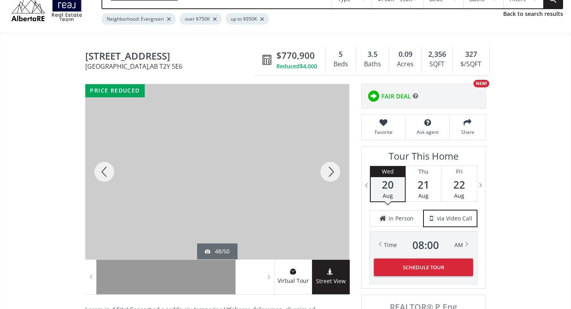
click at [331, 173] on div at bounding box center [330, 171] width 38 height 175
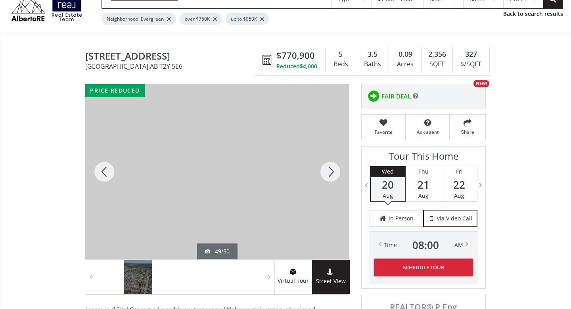
click at [331, 173] on div at bounding box center [330, 171] width 38 height 175
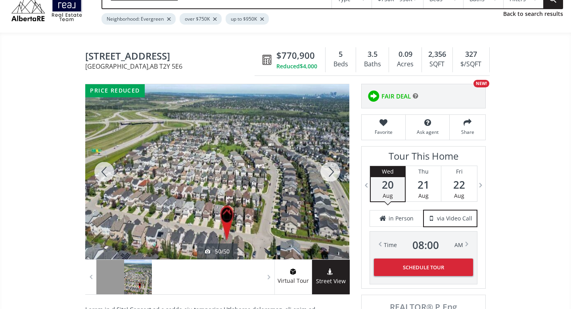
click at [331, 173] on div at bounding box center [330, 171] width 38 height 175
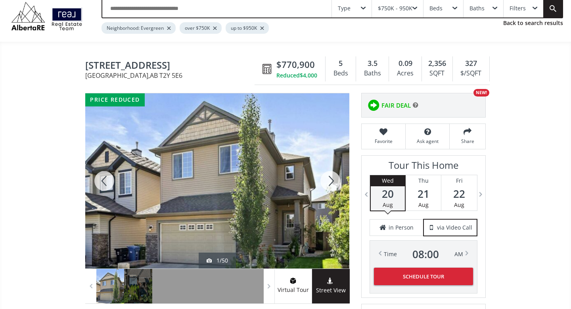
scroll to position [0, 0]
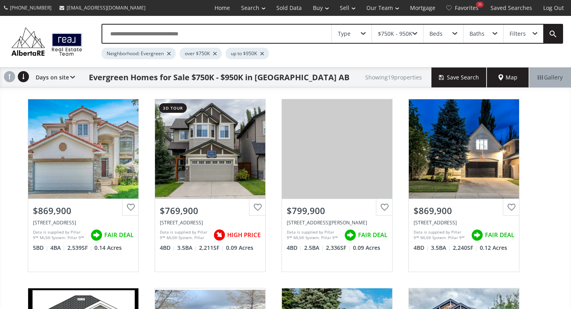
scroll to position [426, 0]
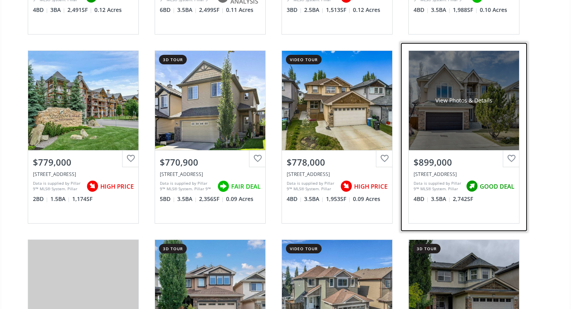
click at [484, 129] on div "View Photos & Details" at bounding box center [464, 100] width 110 height 99
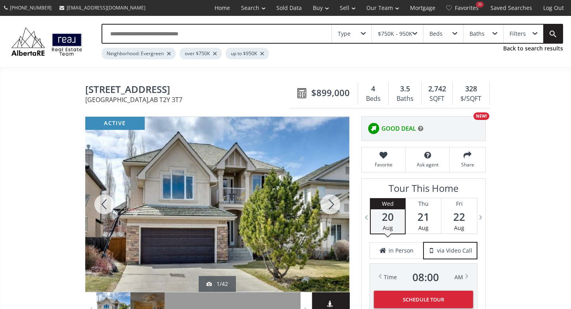
click at [328, 206] on div at bounding box center [330, 204] width 38 height 175
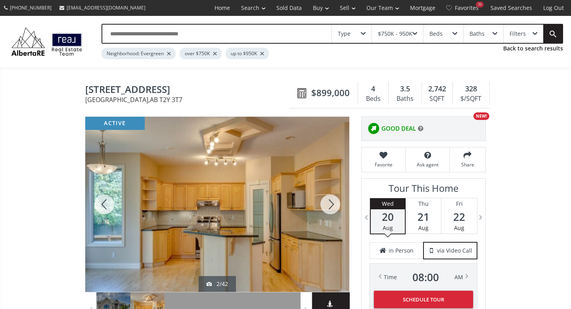
click at [328, 206] on div at bounding box center [330, 204] width 38 height 175
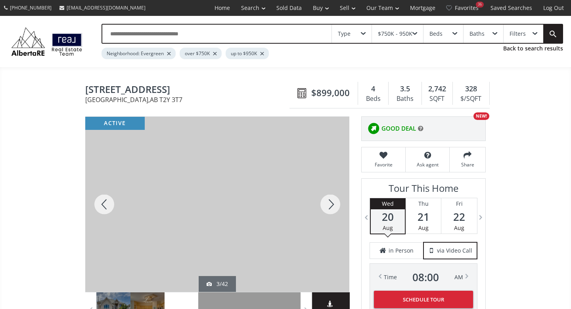
click at [328, 206] on div at bounding box center [330, 204] width 38 height 175
click at [328, 205] on div at bounding box center [330, 204] width 38 height 175
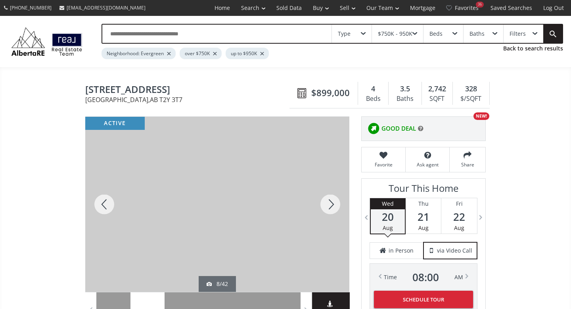
click at [328, 205] on div at bounding box center [330, 204] width 38 height 175
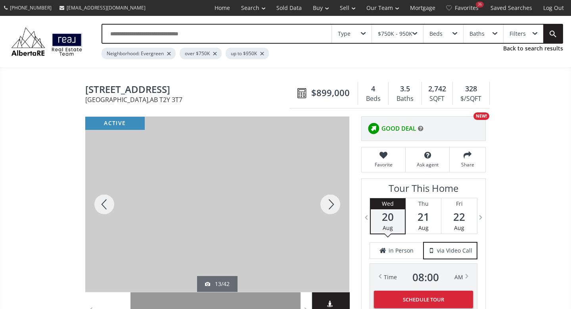
click at [328, 205] on div at bounding box center [330, 204] width 38 height 175
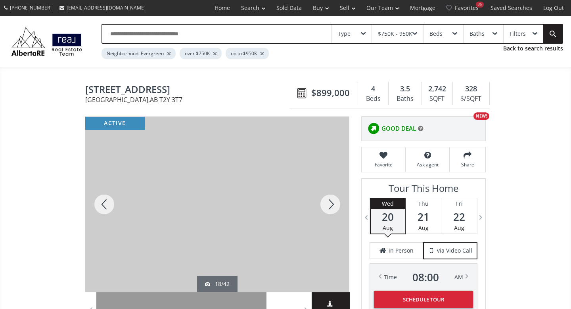
click at [328, 205] on div at bounding box center [330, 204] width 38 height 175
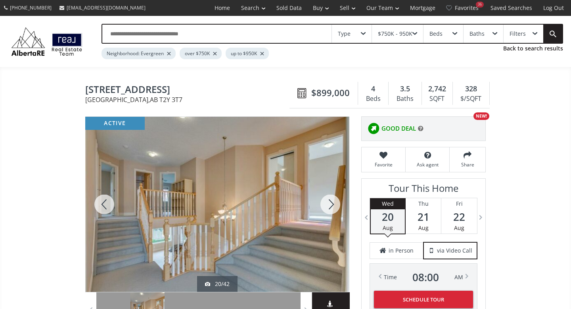
click at [328, 205] on div at bounding box center [330, 204] width 38 height 175
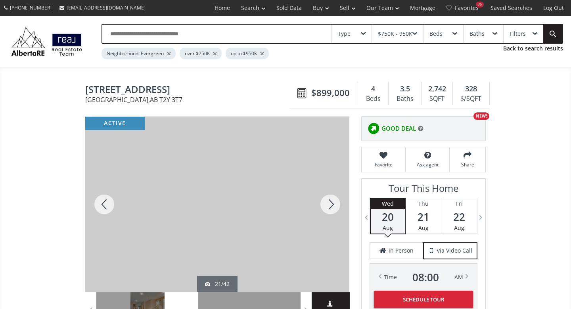
click at [328, 205] on div at bounding box center [330, 204] width 38 height 175
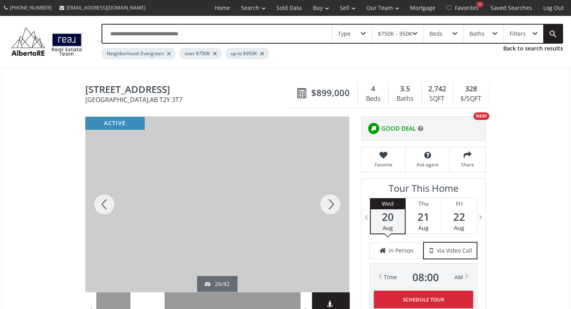
click at [328, 205] on div at bounding box center [330, 204] width 38 height 175
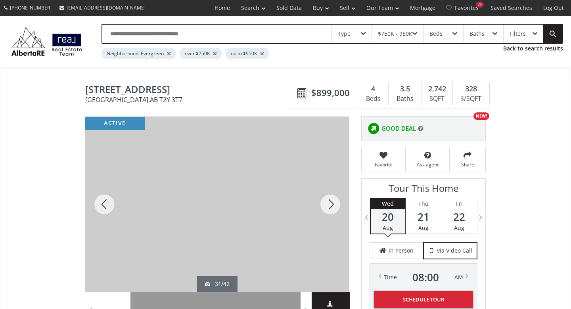
click at [328, 205] on div at bounding box center [330, 204] width 38 height 175
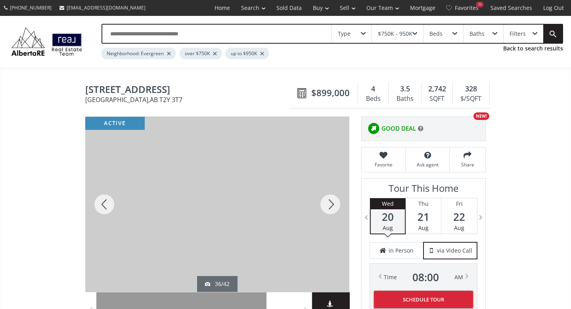
click at [328, 205] on div at bounding box center [330, 204] width 38 height 175
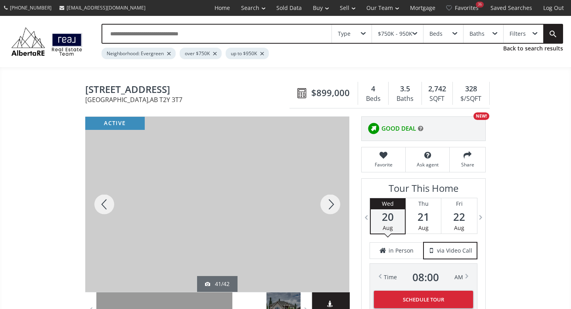
click at [328, 205] on div at bounding box center [330, 204] width 38 height 175
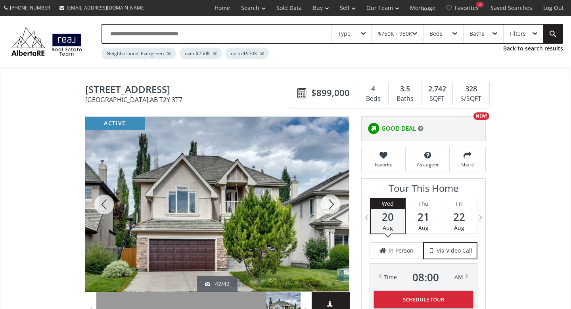
click at [328, 205] on div at bounding box center [330, 204] width 38 height 175
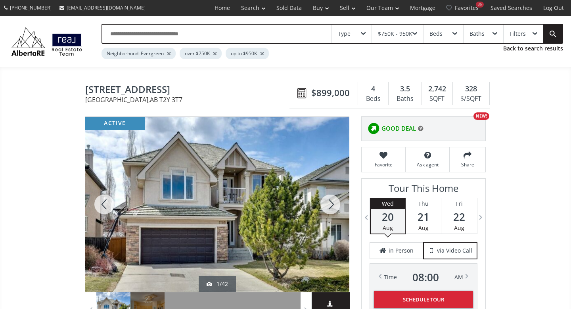
click at [328, 205] on div at bounding box center [330, 204] width 38 height 175
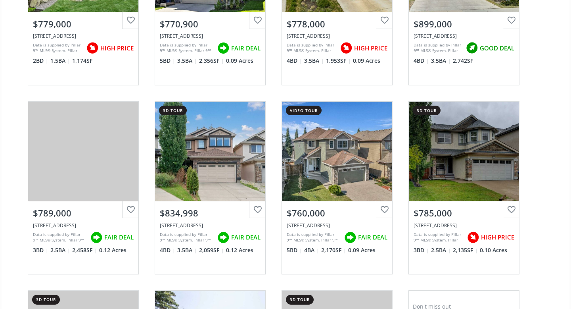
scroll to position [566, 0]
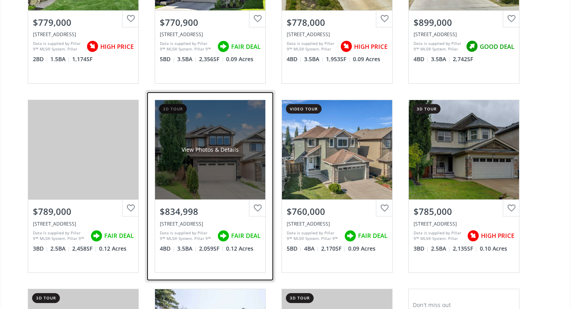
click at [215, 154] on div "View Photos & Details" at bounding box center [210, 149] width 110 height 99
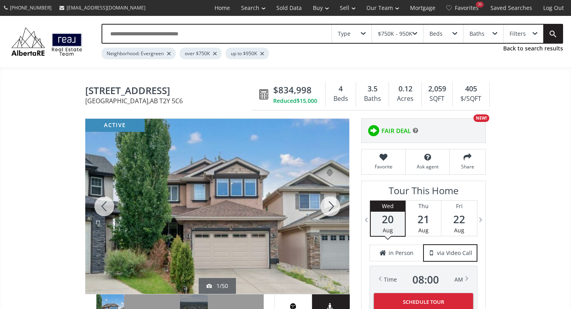
click at [330, 208] on div at bounding box center [330, 206] width 38 height 175
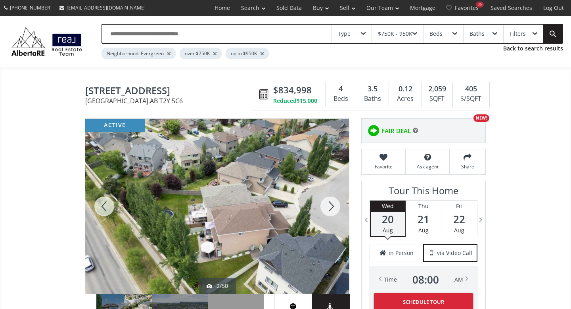
click at [330, 208] on div at bounding box center [330, 206] width 38 height 175
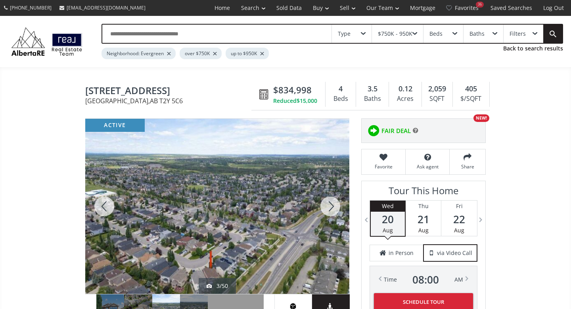
click at [330, 208] on div at bounding box center [330, 206] width 38 height 175
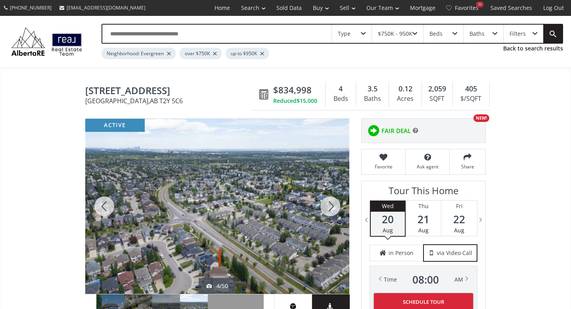
click at [330, 208] on div at bounding box center [330, 206] width 38 height 175
